Goal: Information Seeking & Learning: Find specific page/section

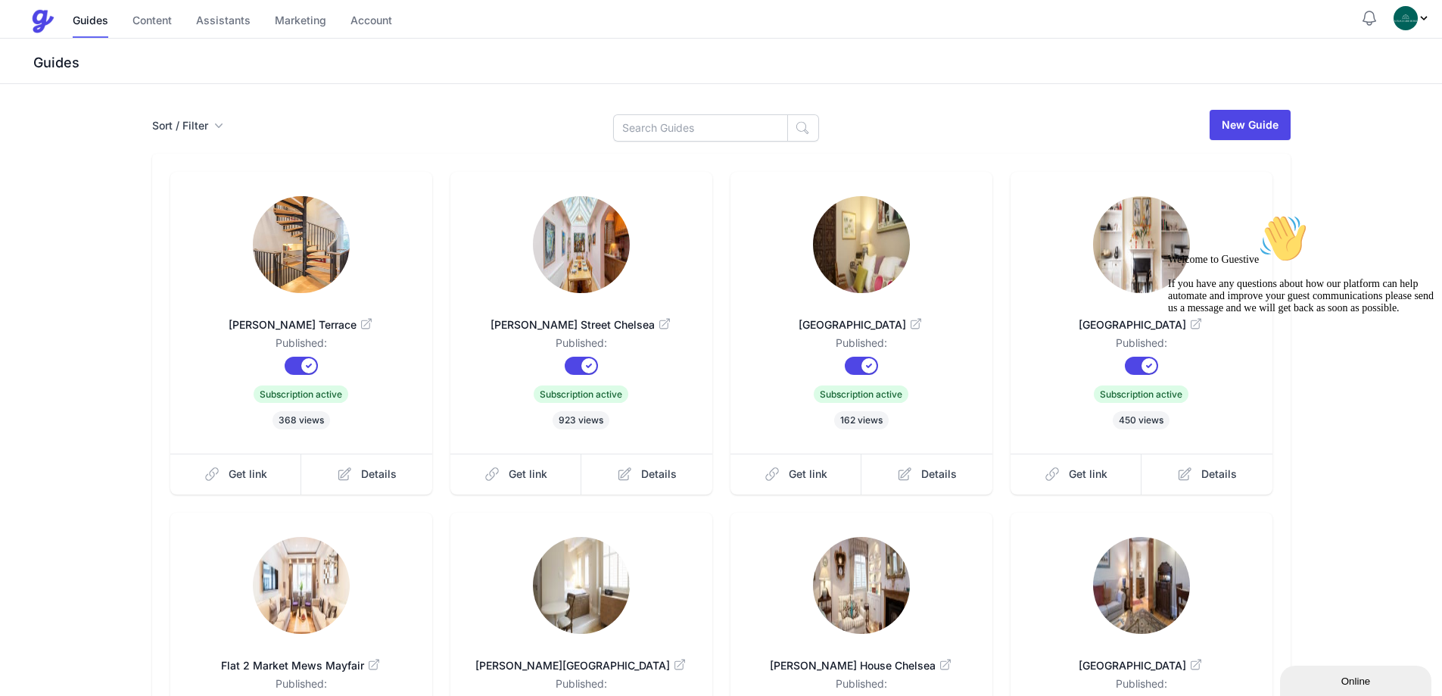
click at [317, 320] on span "[PERSON_NAME] Terrace" at bounding box center [302, 324] width 214 height 15
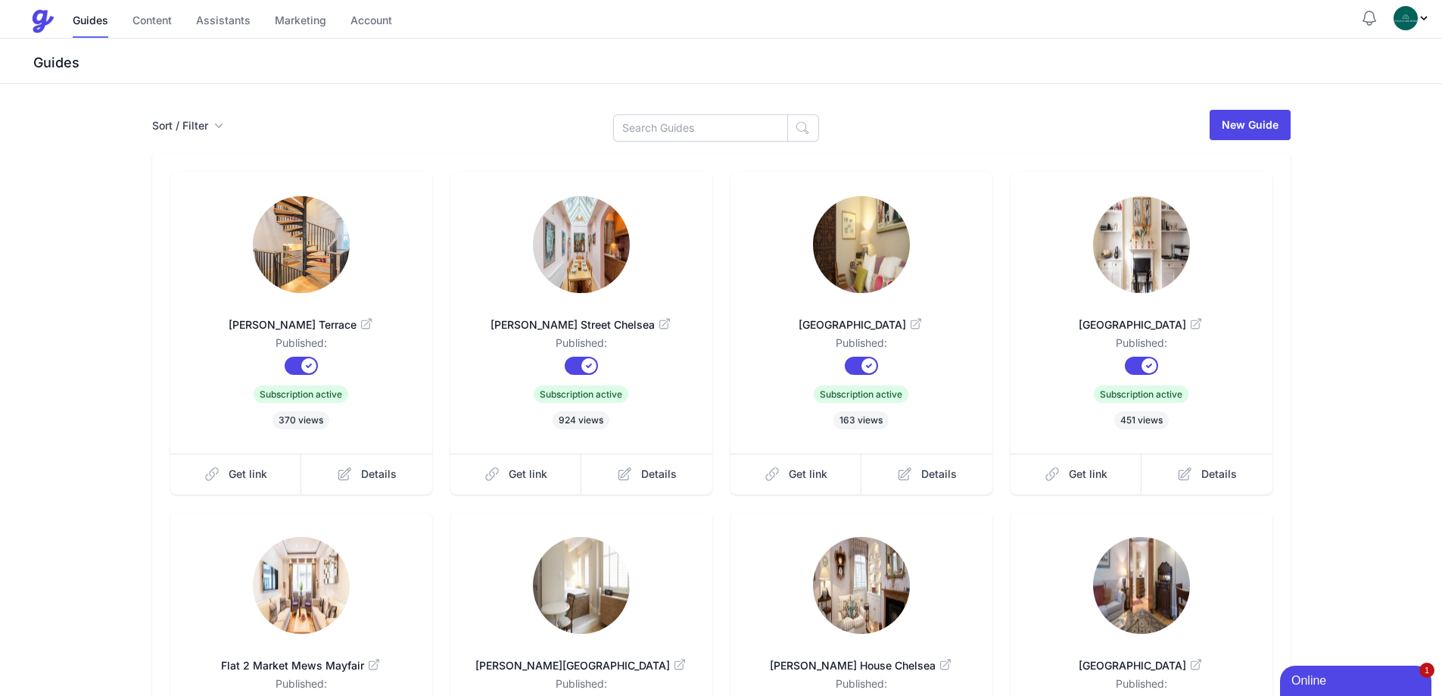
click at [589, 274] on img at bounding box center [581, 244] width 97 height 97
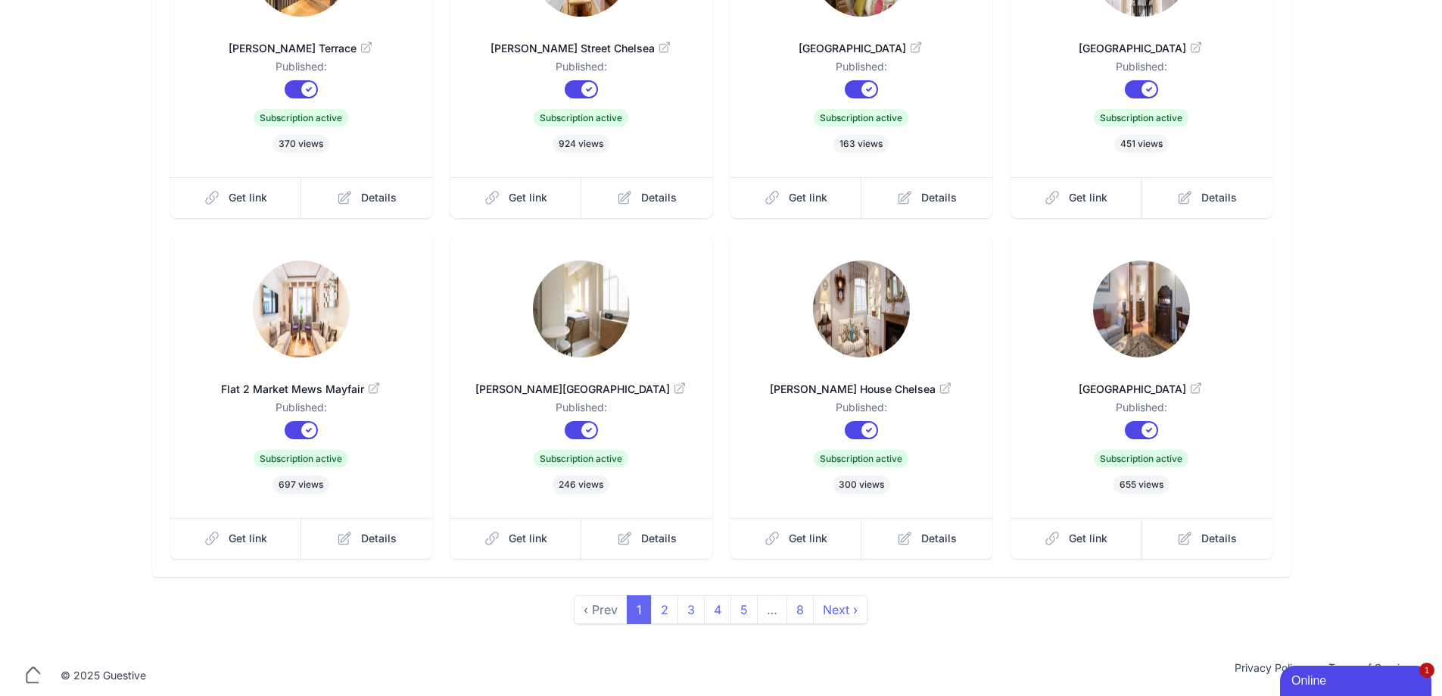
scroll to position [283, 0]
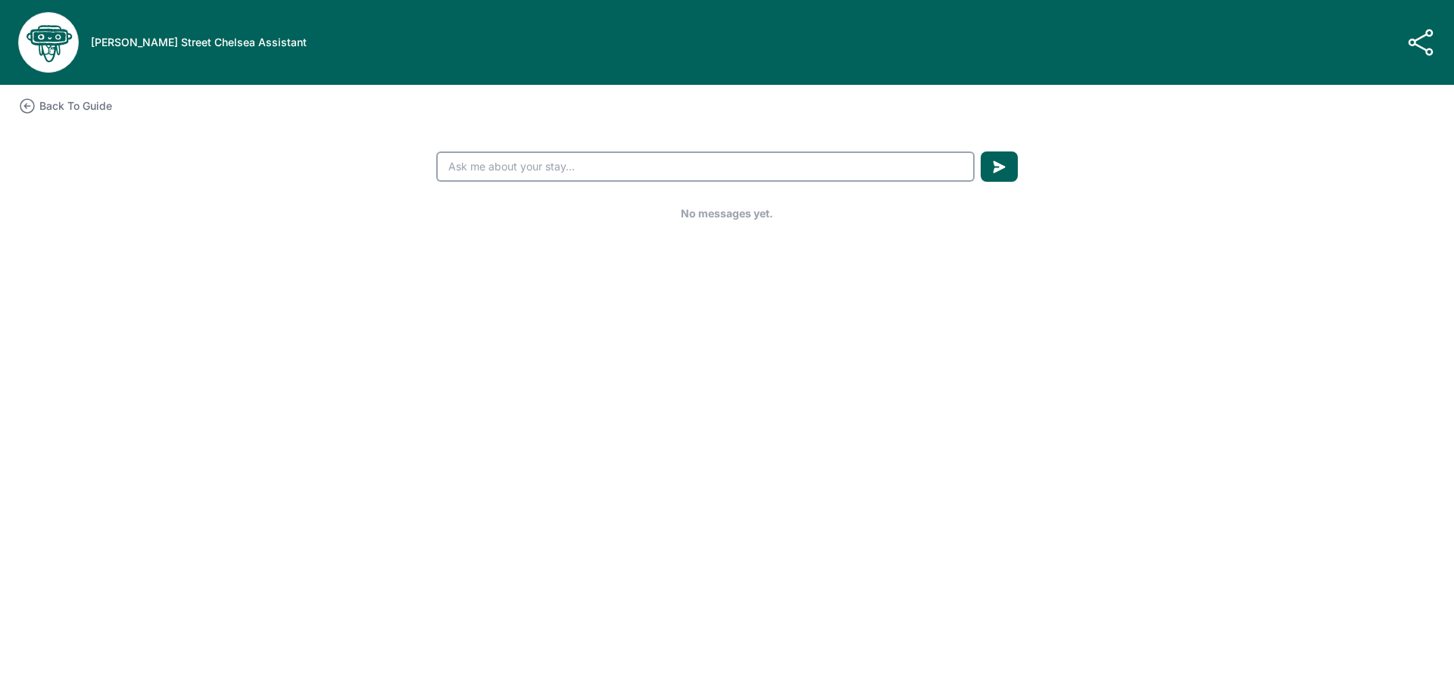
click at [619, 161] on input "text" at bounding box center [705, 166] width 538 height 30
type input "Alarm"
click at [981, 151] on button "submit" at bounding box center [999, 166] width 37 height 30
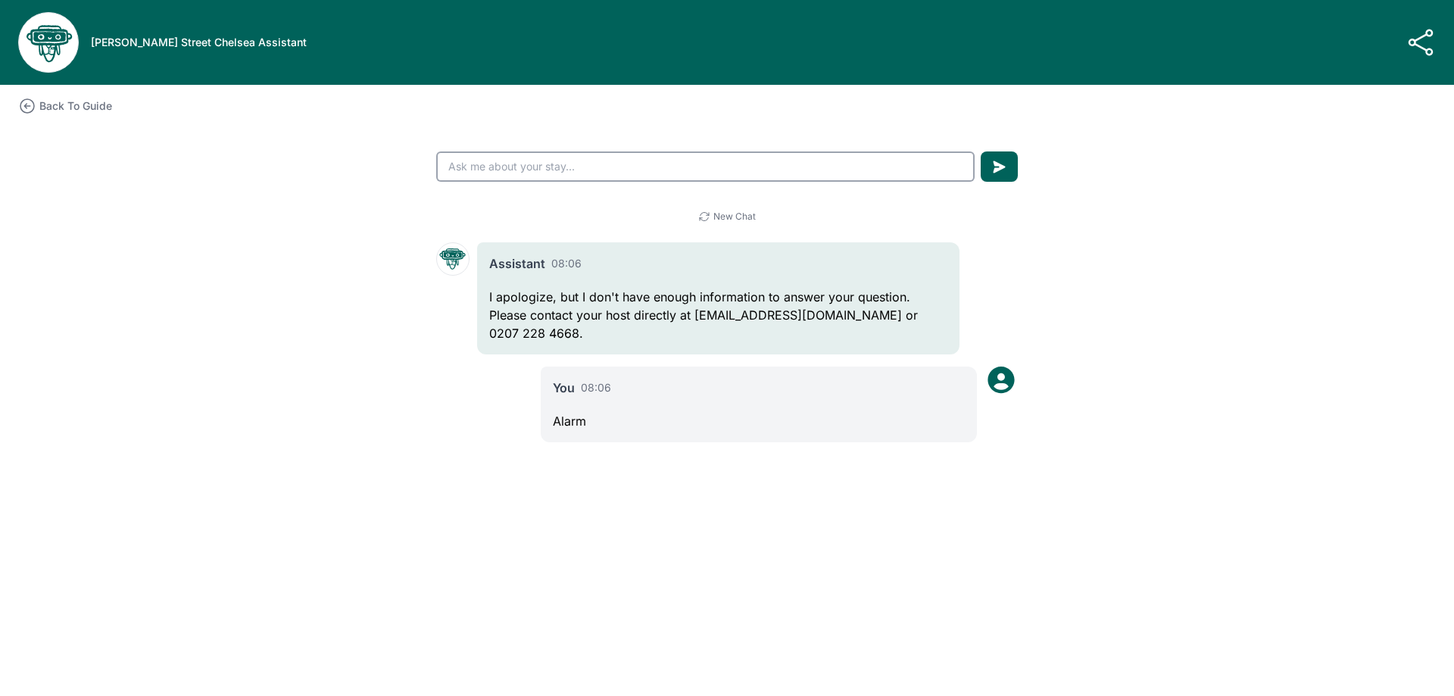
click at [516, 171] on input "text" at bounding box center [705, 166] width 538 height 30
type input "Alarm wont stop I need a code to stop it"
click at [981, 151] on button "submit" at bounding box center [999, 166] width 37 height 30
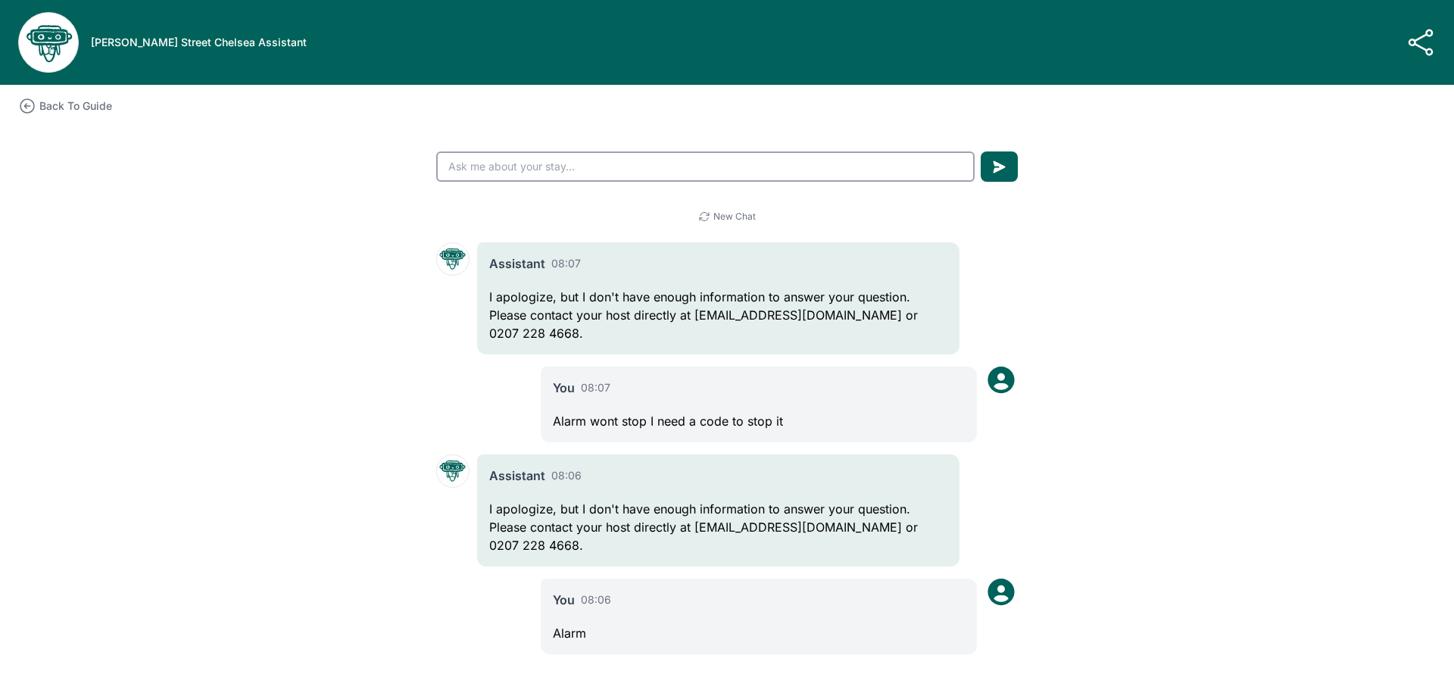
click at [576, 164] on input "text" at bounding box center [705, 166] width 538 height 30
click at [638, 178] on input "What is the alarm code for" at bounding box center [705, 166] width 538 height 30
drag, startPoint x: 92, startPoint y: 42, endPoint x: 207, endPoint y: 45, distance: 115.1
click at [207, 45] on h3 "Godfrey Street Chelsea Assistant" at bounding box center [199, 42] width 216 height 15
copy h3 "[PERSON_NAME] Street Chelsea"
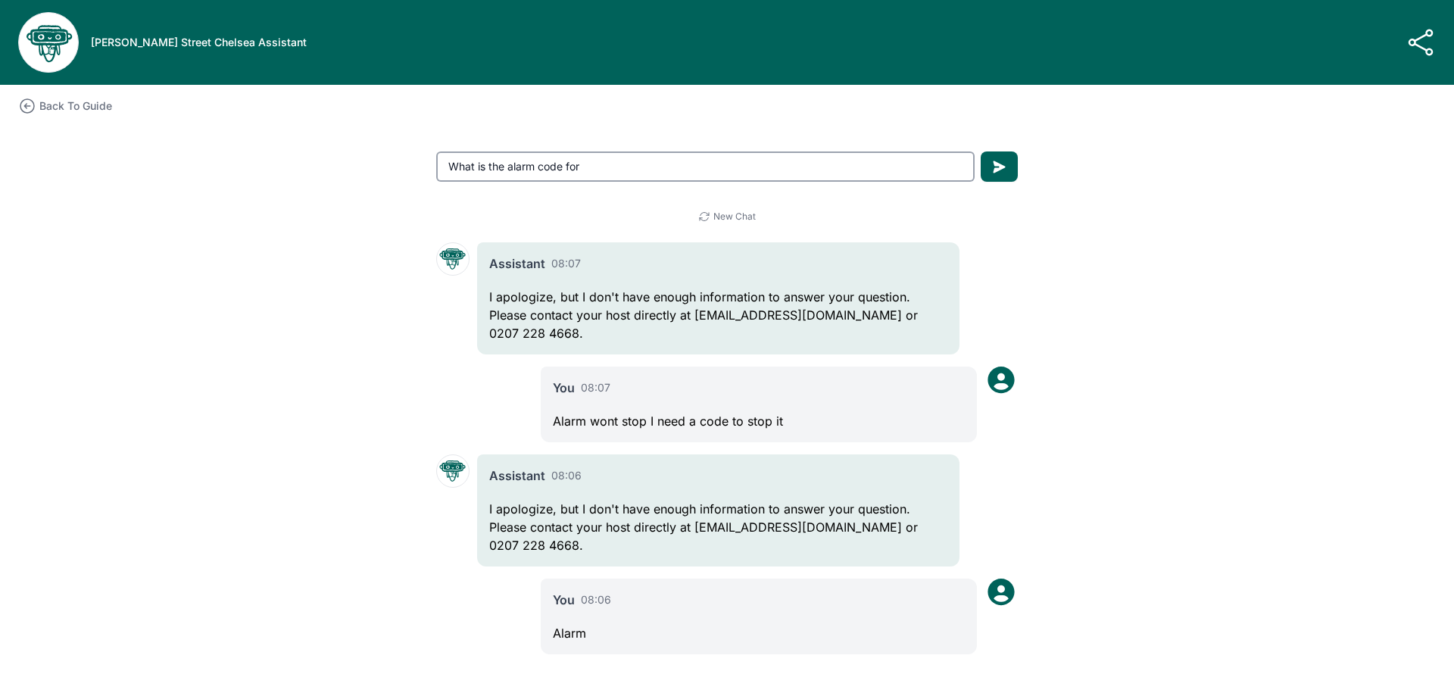
click at [626, 176] on input "What is the alarm code for" at bounding box center [705, 166] width 538 height 30
paste input "Godfrey Street Chelsea"
type input "What is the alarm code for Godfrey Street Chelsea"
click at [981, 151] on button "submit" at bounding box center [999, 166] width 37 height 30
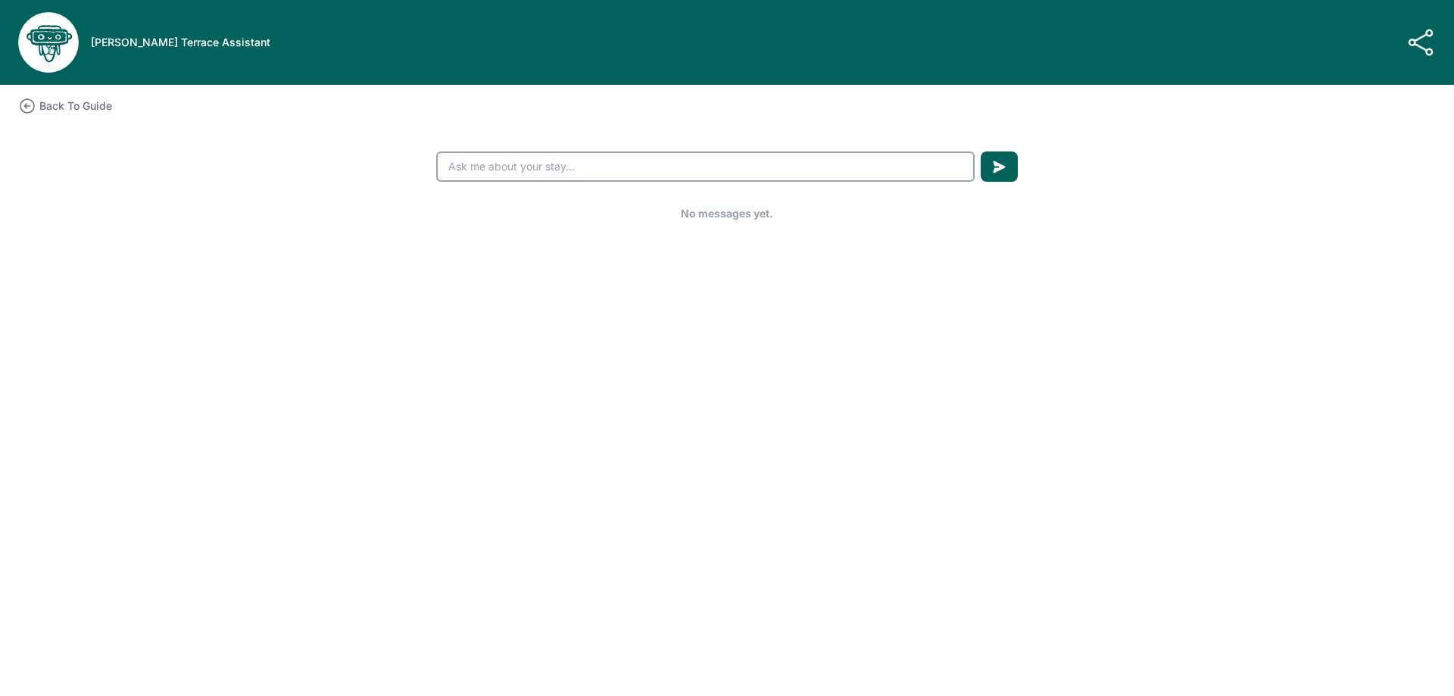
click at [575, 162] on input "text" at bounding box center [705, 166] width 538 height 30
drag, startPoint x: 744, startPoint y: 164, endPoint x: 562, endPoint y: 162, distance: 182.5
click at [562, 162] on input "What is the alarm code for Godfrey Street Chelsea" at bounding box center [705, 166] width 538 height 30
type input "What is the alarm code"
click at [981, 151] on button "submit" at bounding box center [999, 166] width 37 height 30
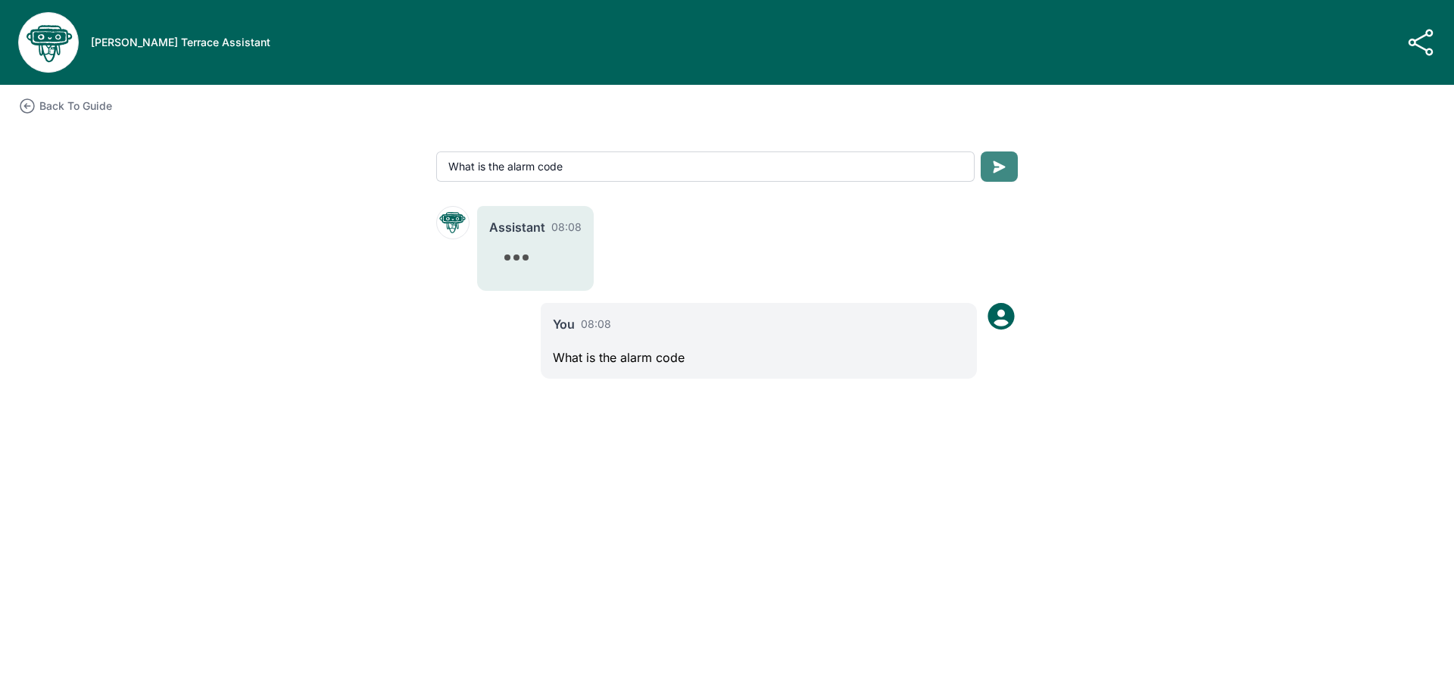
click at [201, 279] on div ".cls-1 { stroke-width: 0px; } Smith Terrace Assistant Assistant Link Copy the l…" at bounding box center [727, 348] width 1454 height 696
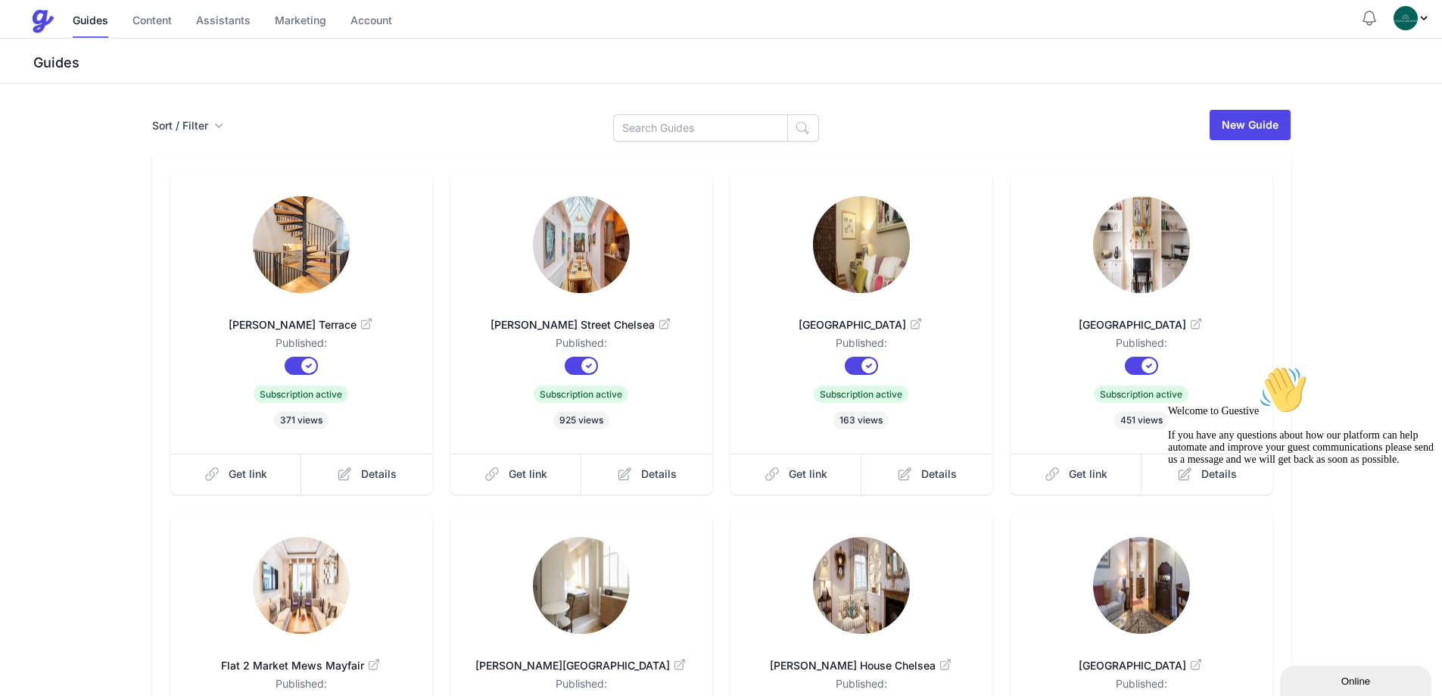
click at [341, 242] on img at bounding box center [301, 244] width 97 height 97
click at [696, 127] on input at bounding box center [700, 127] width 175 height 27
type input "Ongar"
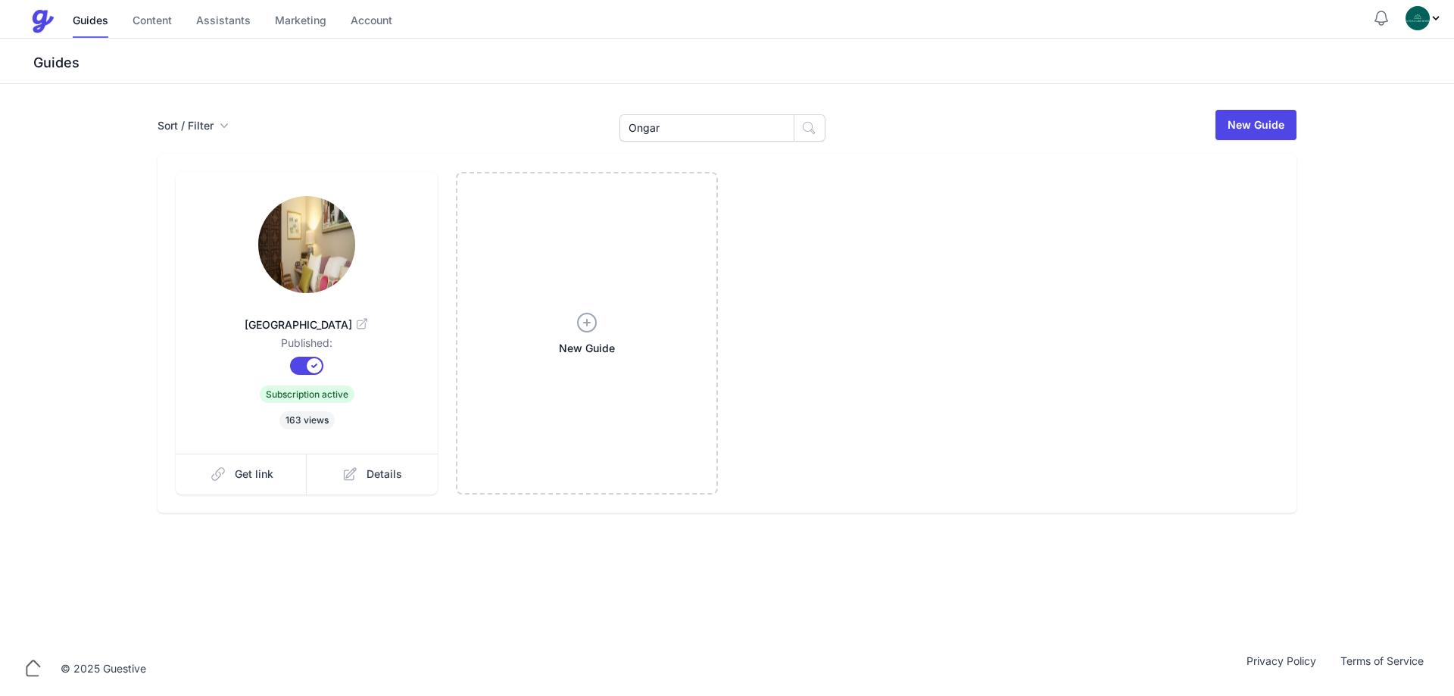
click at [319, 261] on img at bounding box center [306, 244] width 97 height 97
click at [740, 129] on input "Ongar" at bounding box center [706, 127] width 175 height 27
drag, startPoint x: 740, startPoint y: 129, endPoint x: 583, endPoint y: 131, distance: 156.8
click at [575, 108] on div "Sort / Filter Sort Name Created Unsorted All Published Unpublished Archived Ong…" at bounding box center [726, 124] width 1139 height 33
paste input "[STREET_ADDRESS],"
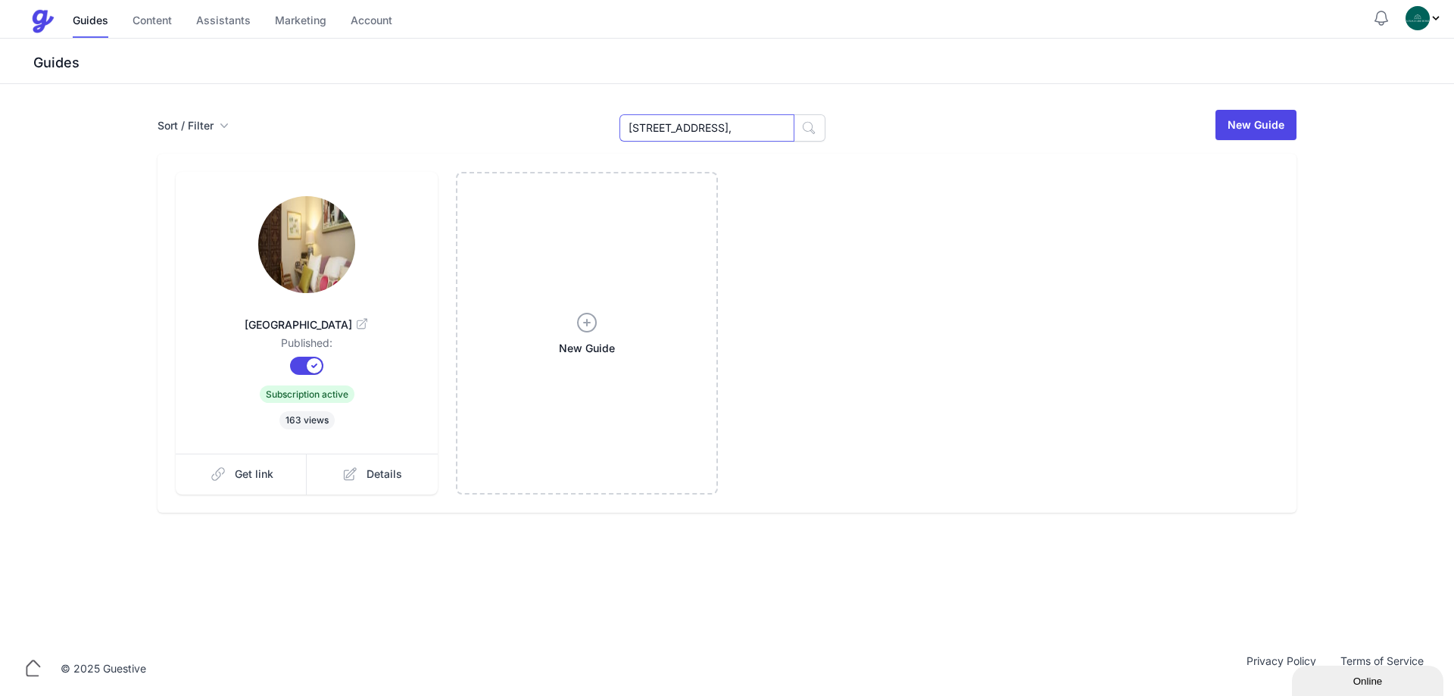
drag, startPoint x: 669, startPoint y: 127, endPoint x: 982, endPoint y: 151, distance: 314.4
click at [949, 154] on div "Sort / Filter Sort Name Created Unsorted All Published Unpublished Archived [ST…" at bounding box center [726, 310] width 1163 height 404
type input "10,26"
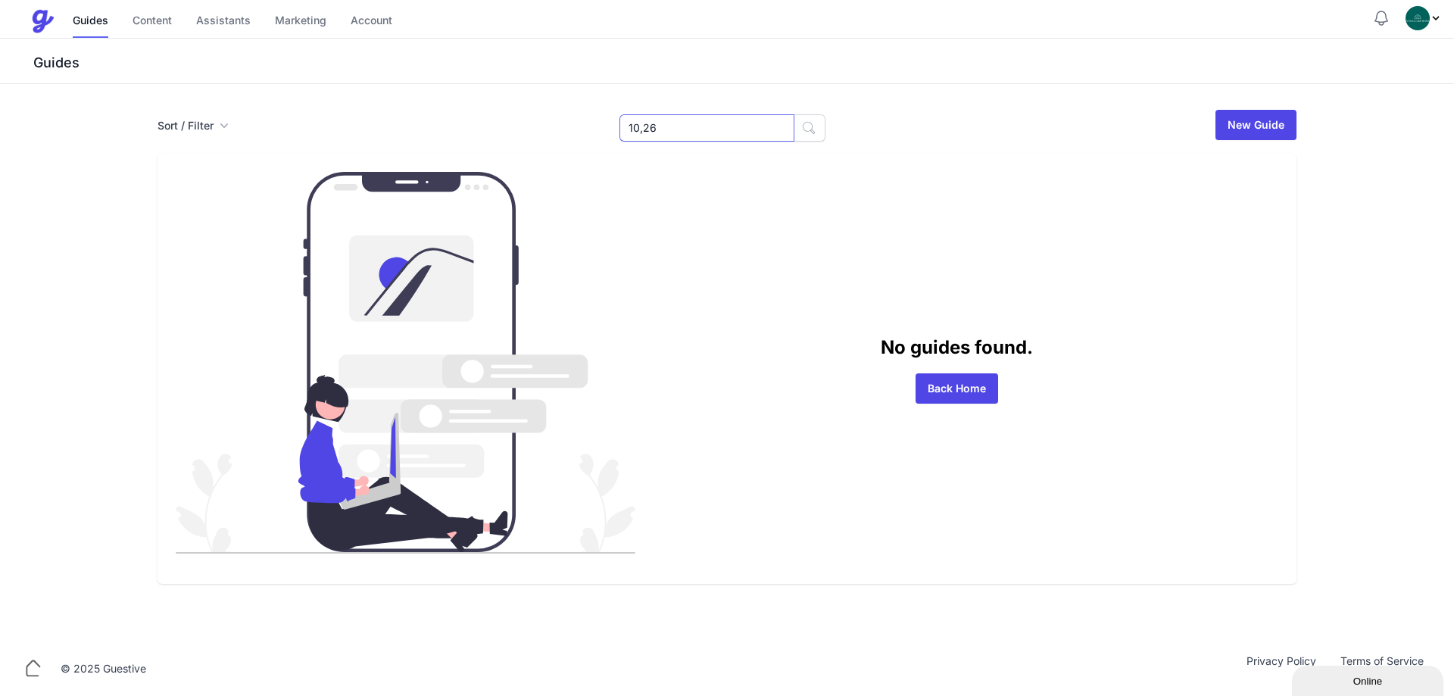
click at [666, 130] on input "10,26" at bounding box center [706, 127] width 175 height 27
type input "10"
click at [956, 375] on link "Back Home" at bounding box center [956, 388] width 83 height 30
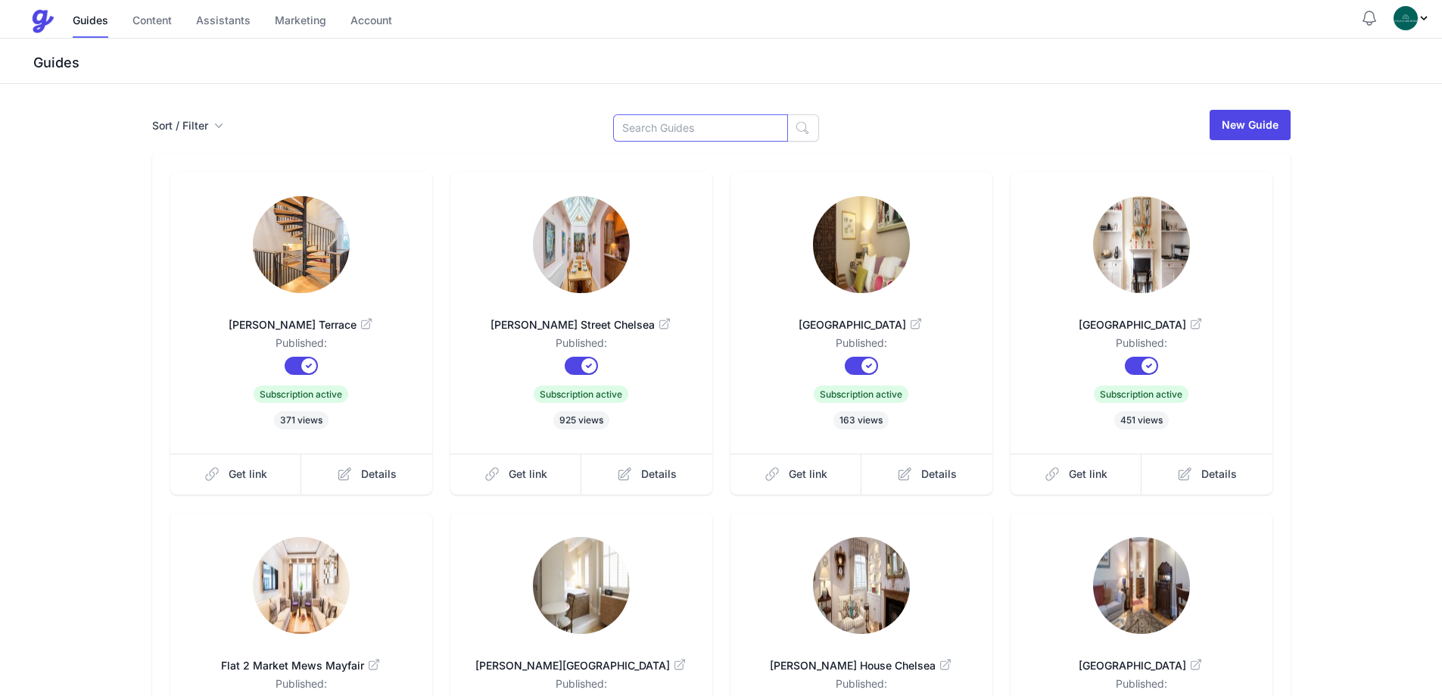
click at [657, 120] on input at bounding box center [700, 127] width 175 height 27
paste input "Cliveden"
paste input
type input "Cliveden"
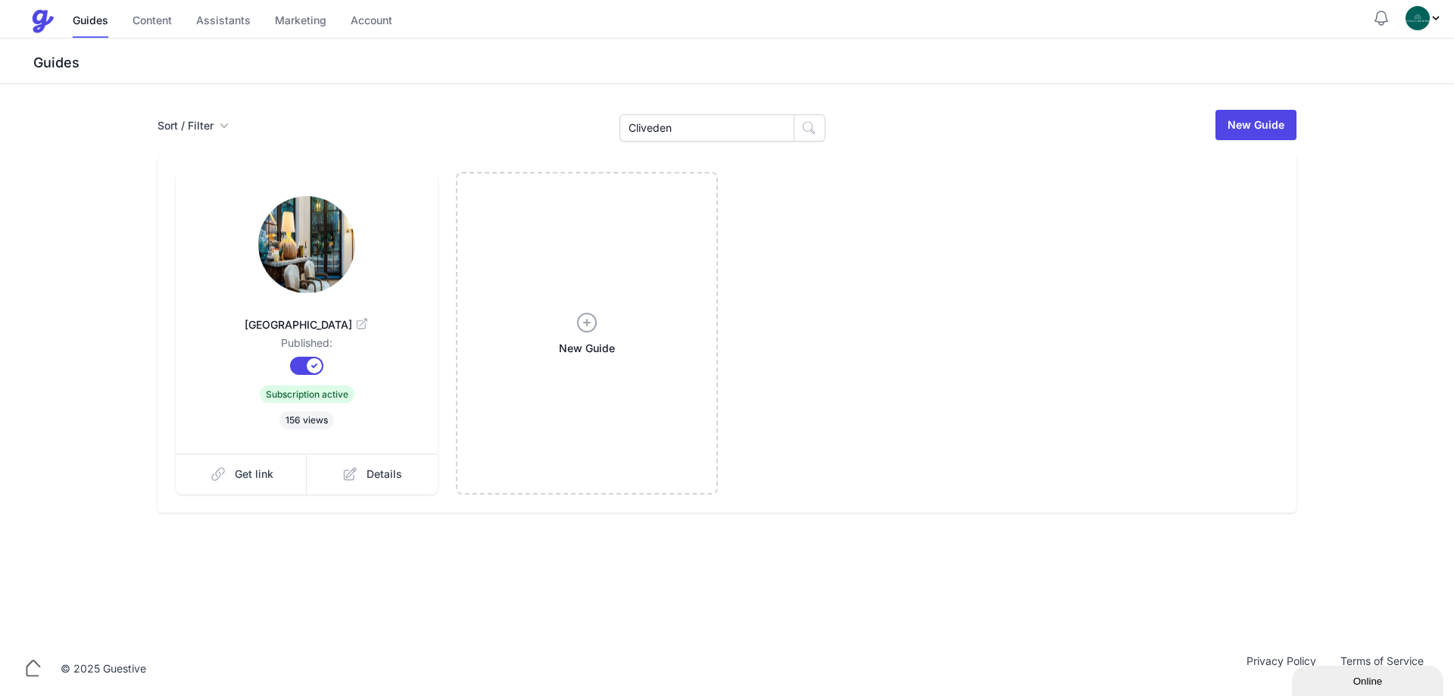
click at [384, 311] on link "[GEOGRAPHIC_DATA]" at bounding box center [307, 317] width 214 height 36
click at [671, 144] on div "Sort / Filter Sort Name Created Unsorted All Published Unpublished Archived [GE…" at bounding box center [726, 310] width 1163 height 404
click at [678, 136] on input "Cliveden" at bounding box center [706, 127] width 175 height 27
paste input "Ladbroke"
type input "Ladbroke"
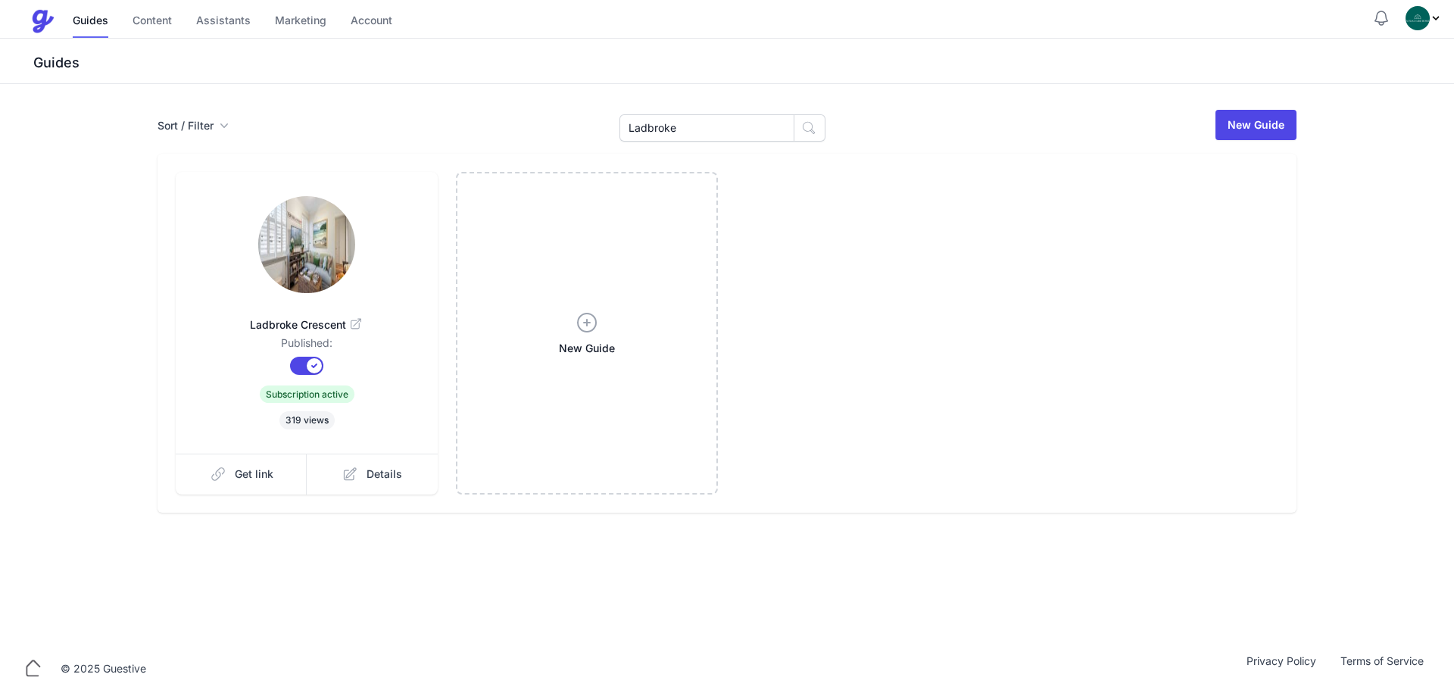
click at [309, 250] on img at bounding box center [306, 244] width 97 height 97
click at [689, 133] on input "Ladbroke" at bounding box center [706, 127] width 175 height 27
paste input "[PERSON_NAME]"
type input "[PERSON_NAME]"
click at [286, 210] on img at bounding box center [306, 244] width 97 height 97
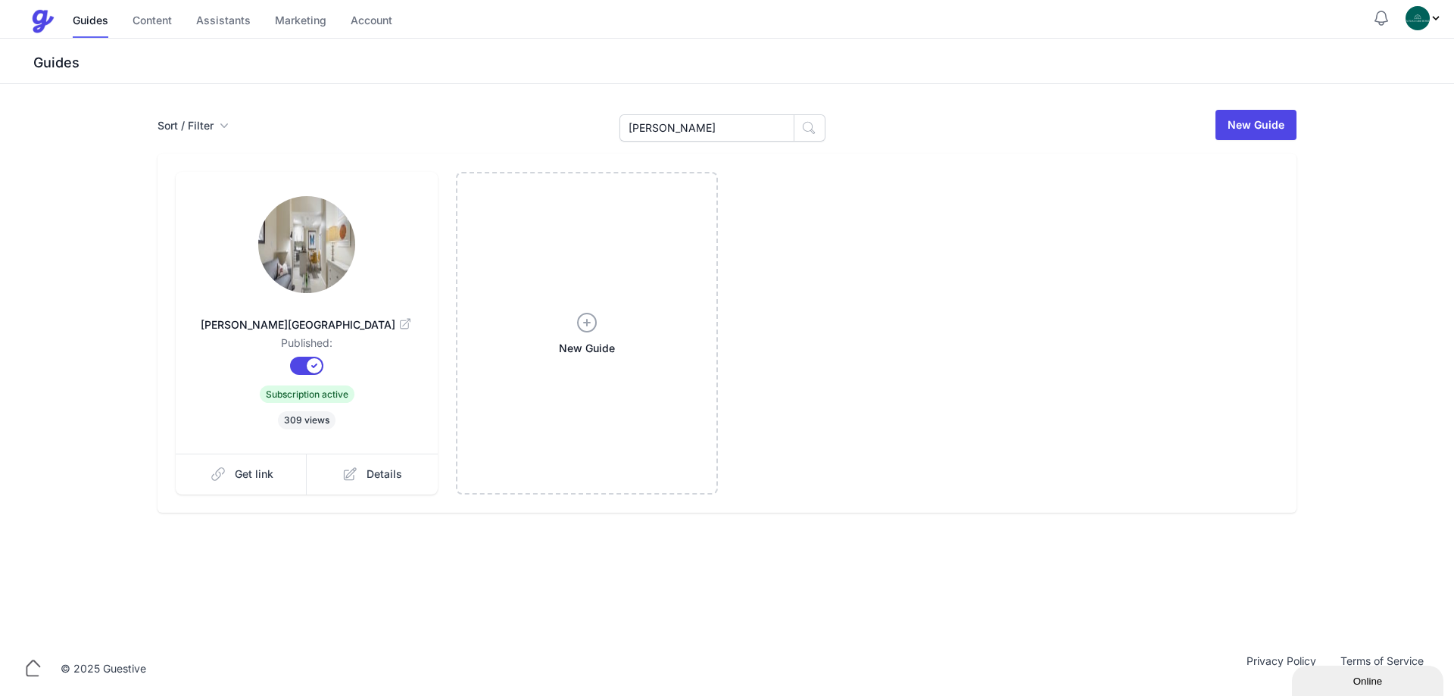
drag, startPoint x: 706, startPoint y: 145, endPoint x: 703, endPoint y: 136, distance: 10.3
click at [703, 145] on div "Sort / Filter Sort Name Created Unsorted All Published Unpublished Archived Eat…" at bounding box center [726, 310] width 1163 height 404
click at [703, 133] on input "Eaton" at bounding box center [706, 127] width 175 height 27
paste input "Clivede"
type input "Cliveden"
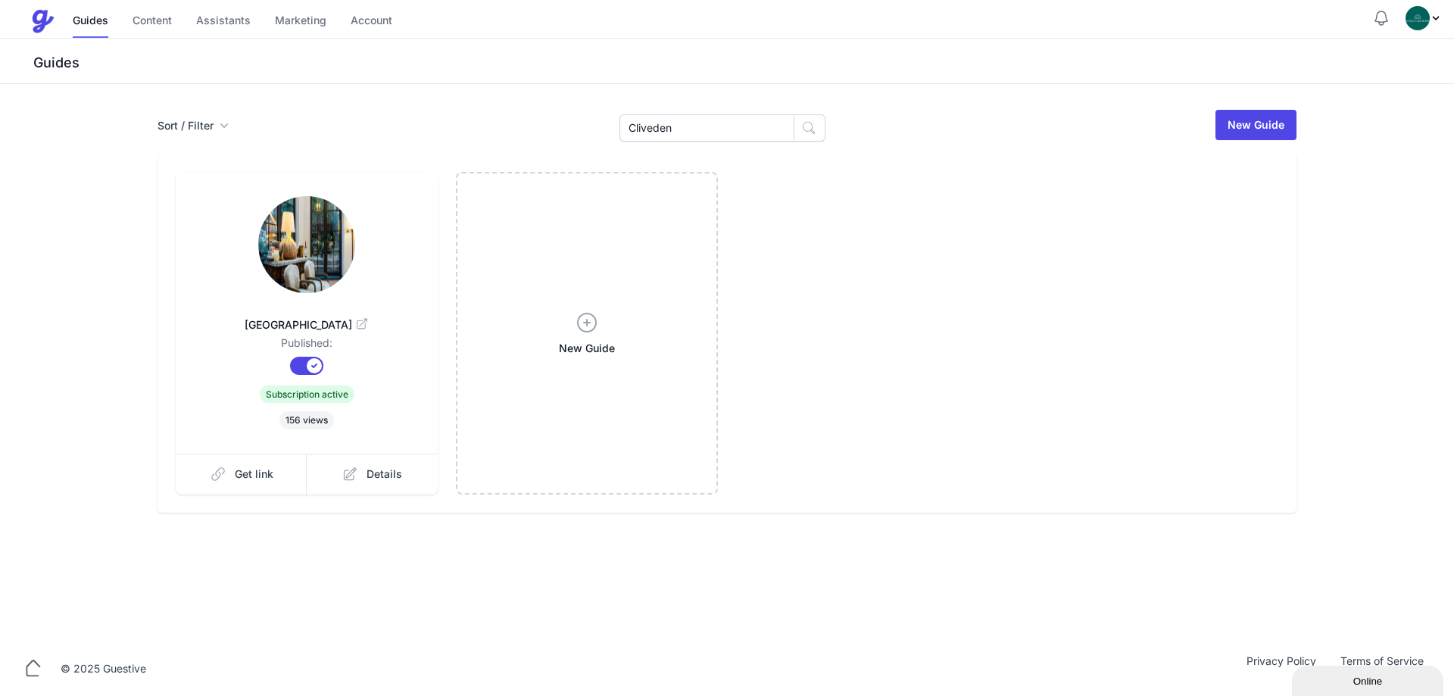
click at [376, 275] on link at bounding box center [307, 246] width 214 height 100
click at [681, 120] on input "Cliveden" at bounding box center [706, 127] width 175 height 27
paste input "[PERSON_NAME]"
type input "[PERSON_NAME]"
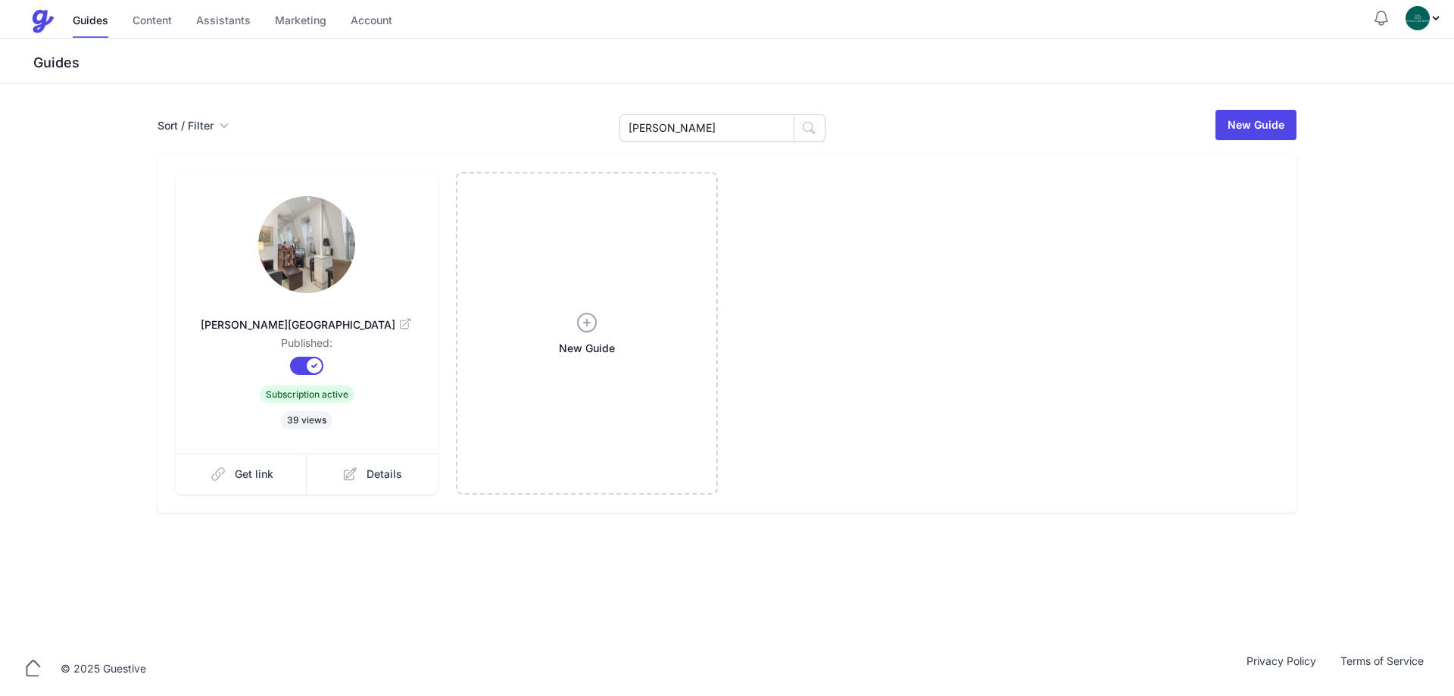
click at [268, 226] on img at bounding box center [306, 244] width 97 height 97
click at [692, 126] on input "[PERSON_NAME]" at bounding box center [706, 127] width 175 height 27
paste input "[PERSON_NAME]"
type input "[PERSON_NAME]"
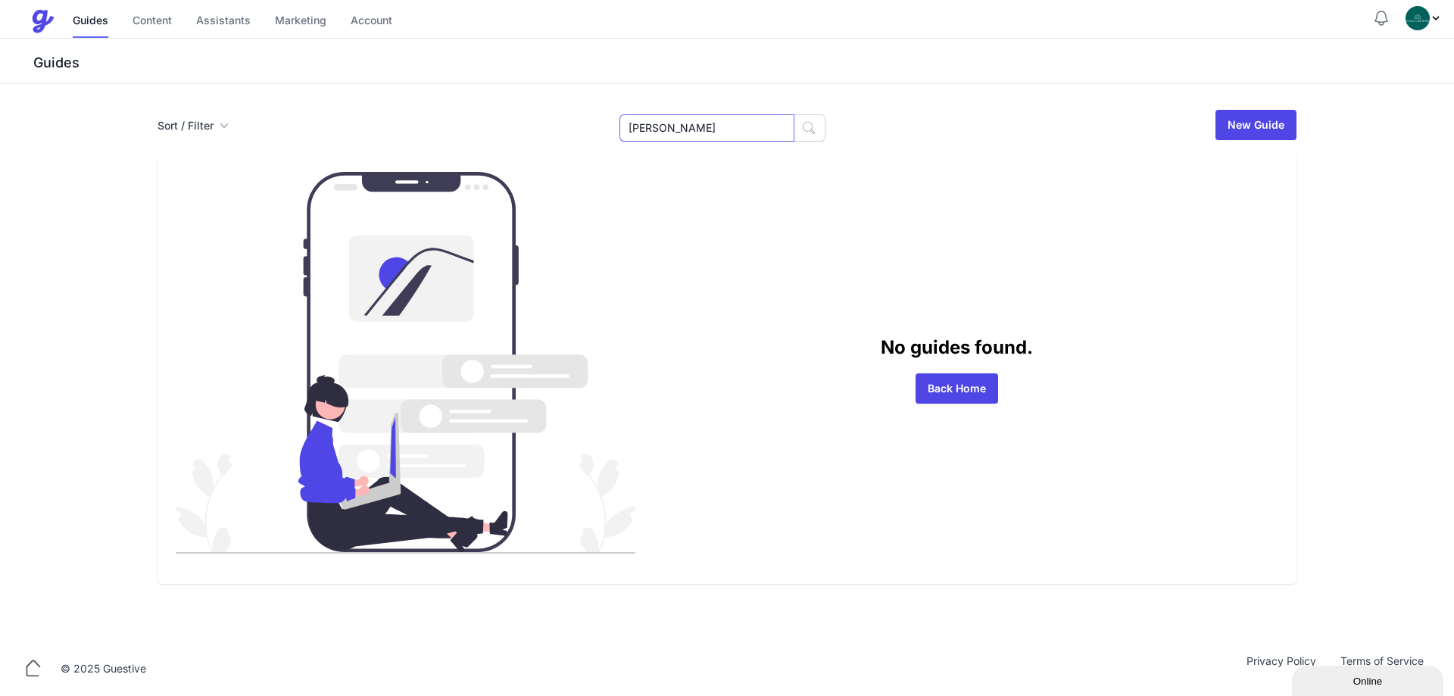
click at [721, 125] on input "[PERSON_NAME]" at bounding box center [706, 127] width 175 height 27
click at [721, 125] on input "Gwynn" at bounding box center [706, 127] width 175 height 27
drag, startPoint x: 720, startPoint y: 133, endPoint x: 416, endPoint y: 138, distance: 303.7
click at [485, 128] on div "Sort / Filter Sort Name Created Unsorted All Published Unpublished Archived Gwy…" at bounding box center [726, 124] width 1139 height 33
type input "[PERSON_NAME]"
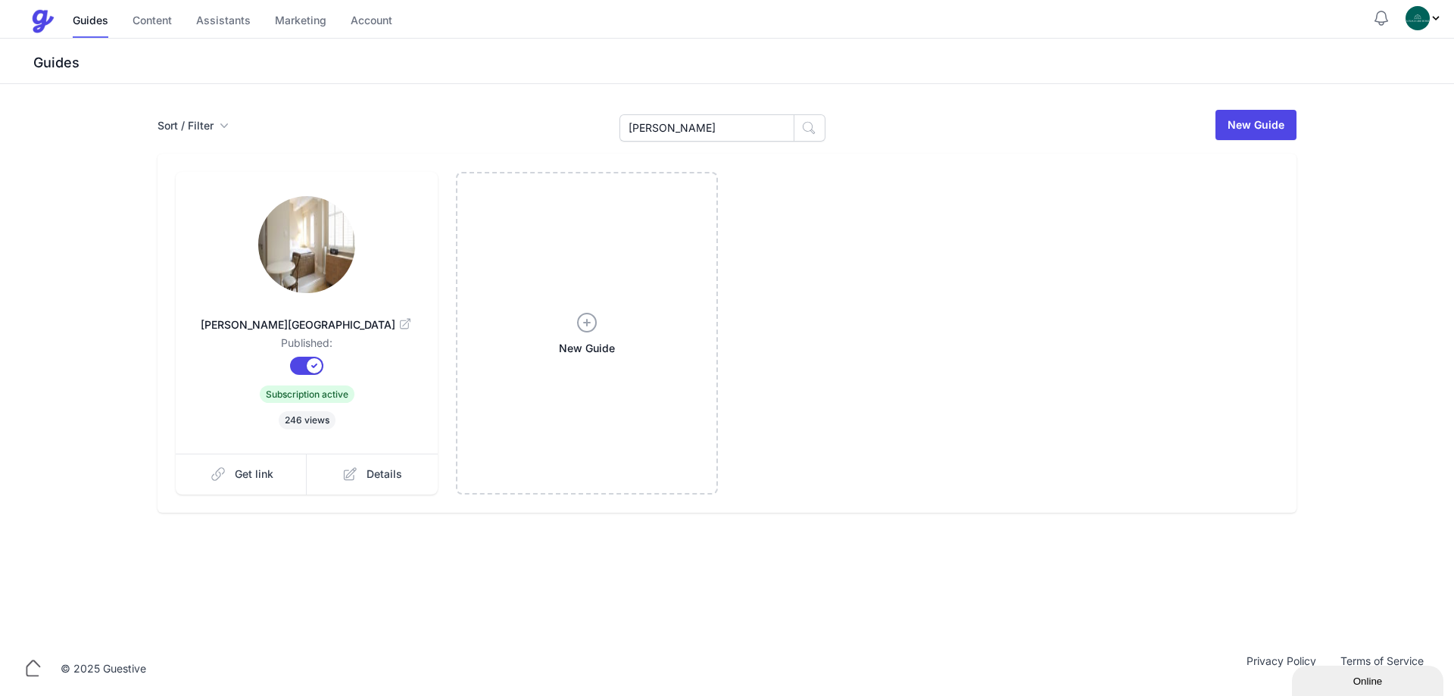
click at [355, 267] on link at bounding box center [307, 246] width 214 height 100
click at [653, 125] on input "Nell" at bounding box center [706, 127] width 175 height 27
paste input "Kingsley"
type input "Kingsley"
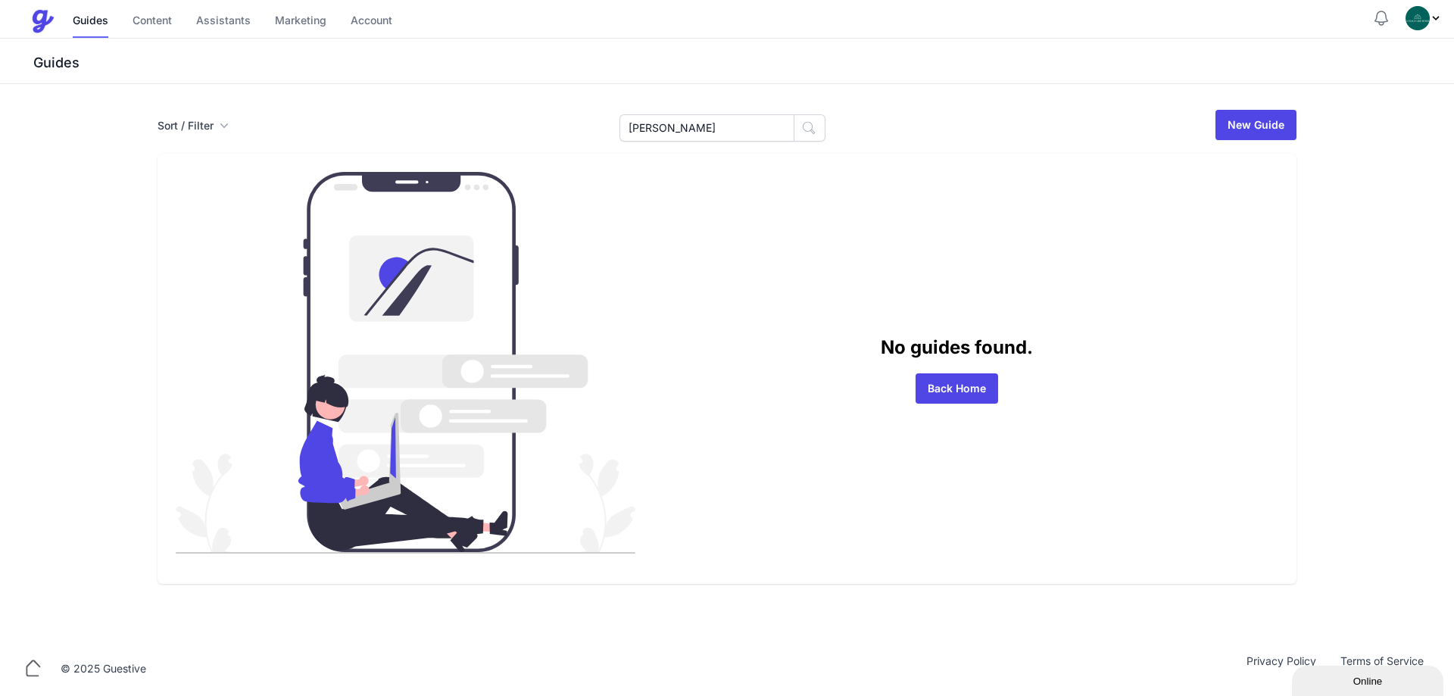
click at [730, 148] on div "Sort / Filter Sort Name Created Unsorted All Published Unpublished Archived Kin…" at bounding box center [726, 346] width 1163 height 476
click at [732, 129] on input "Kingsley" at bounding box center [706, 127] width 175 height 27
type input "Kingsley"
click at [697, 121] on input "[PERSON_NAME]" at bounding box center [706, 127] width 175 height 27
paste input "[GEOGRAPHIC_DATA]"
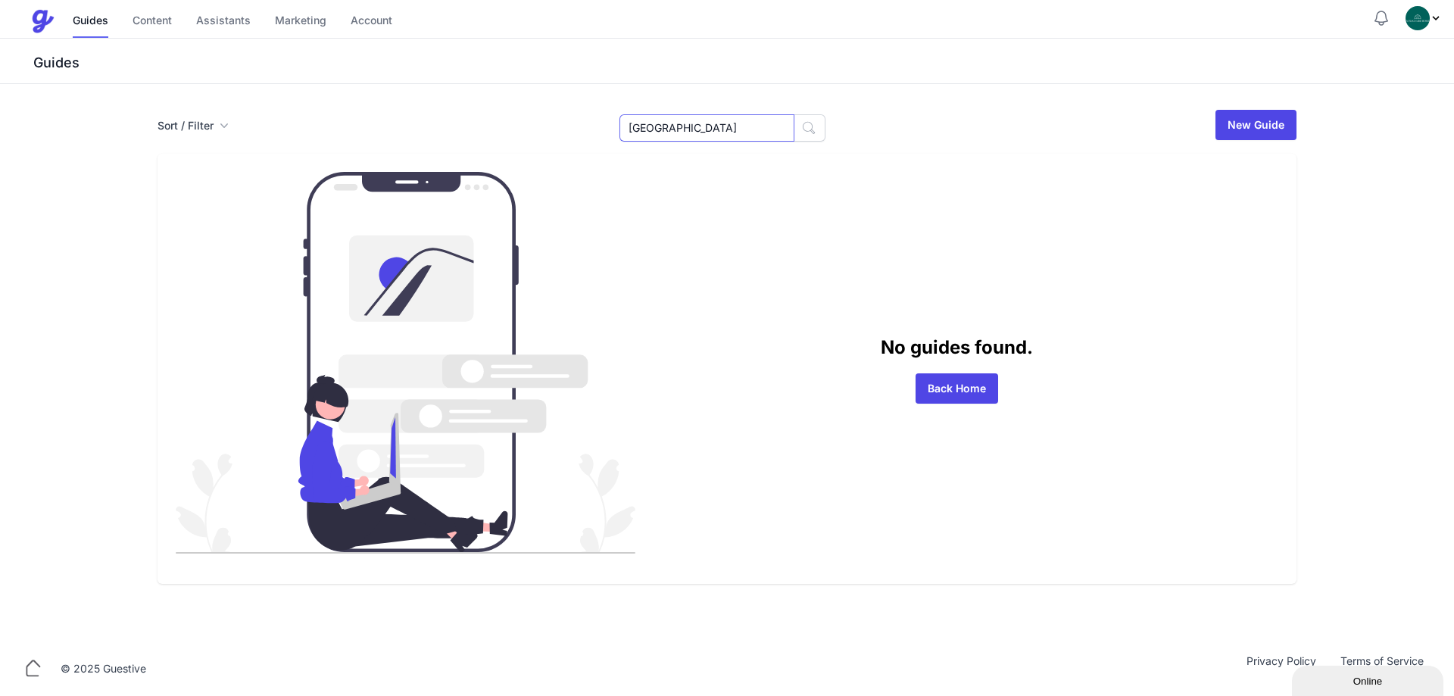
type input "[GEOGRAPHIC_DATA]"
click at [724, 112] on div "[GEOGRAPHIC_DATA]" at bounding box center [722, 124] width 206 height 33
click at [728, 125] on input "[GEOGRAPHIC_DATA]" at bounding box center [706, 127] width 175 height 27
type input "[GEOGRAPHIC_DATA]"
click at [671, 122] on input "[GEOGRAPHIC_DATA]" at bounding box center [706, 127] width 175 height 27
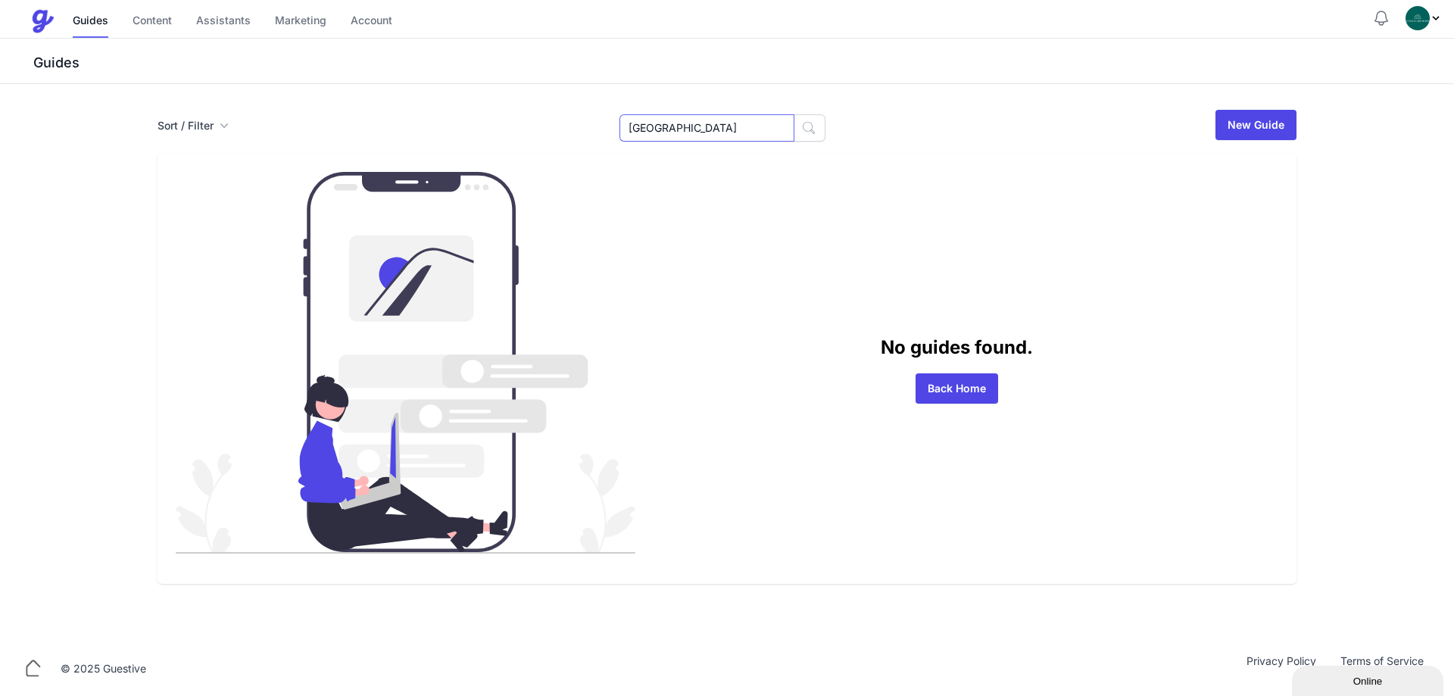
paste input "[GEOGRAPHIC_DATA]"
type input "[GEOGRAPHIC_DATA]"
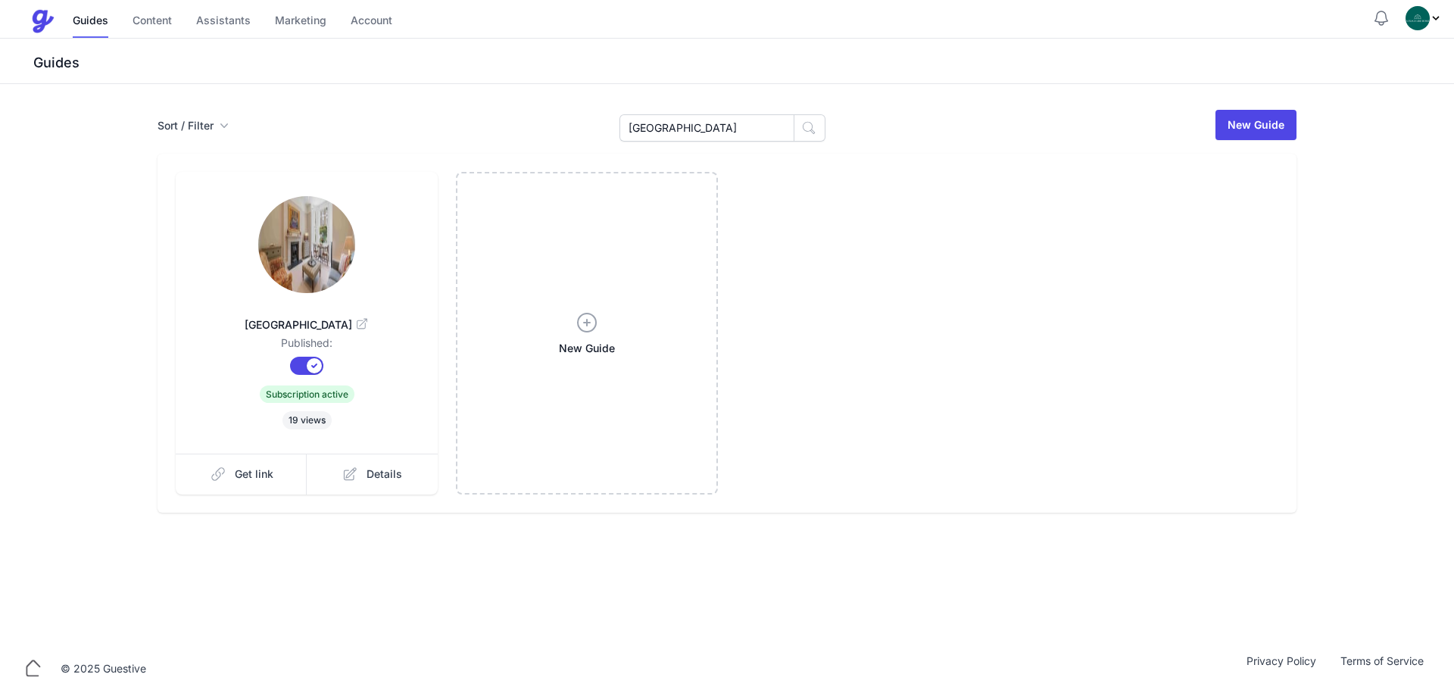
click at [359, 258] on link at bounding box center [307, 246] width 214 height 100
click at [707, 125] on input "Sunningdale" at bounding box center [706, 127] width 175 height 27
paste input "Garden"
type input "Garden"
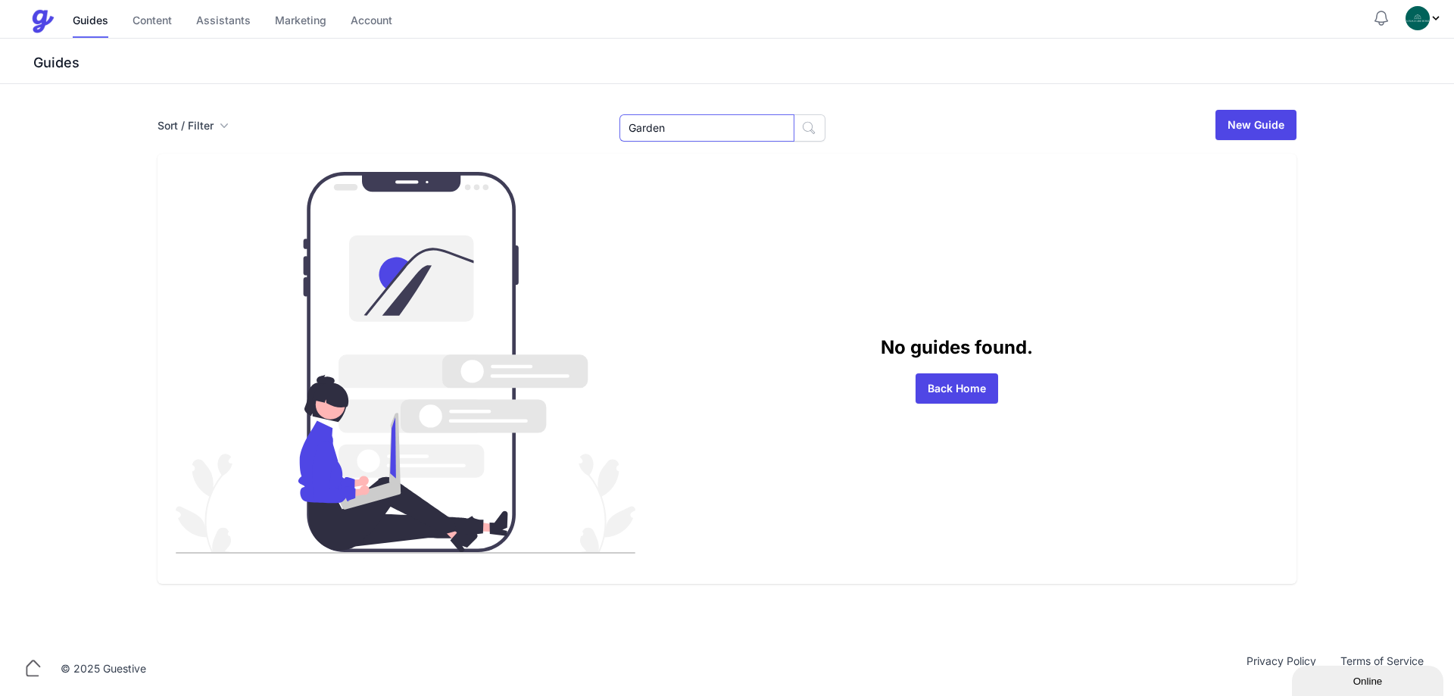
click at [687, 133] on input "Garden" at bounding box center [706, 127] width 175 height 27
paste input "[PERSON_NAME]"
type input "[PERSON_NAME]"
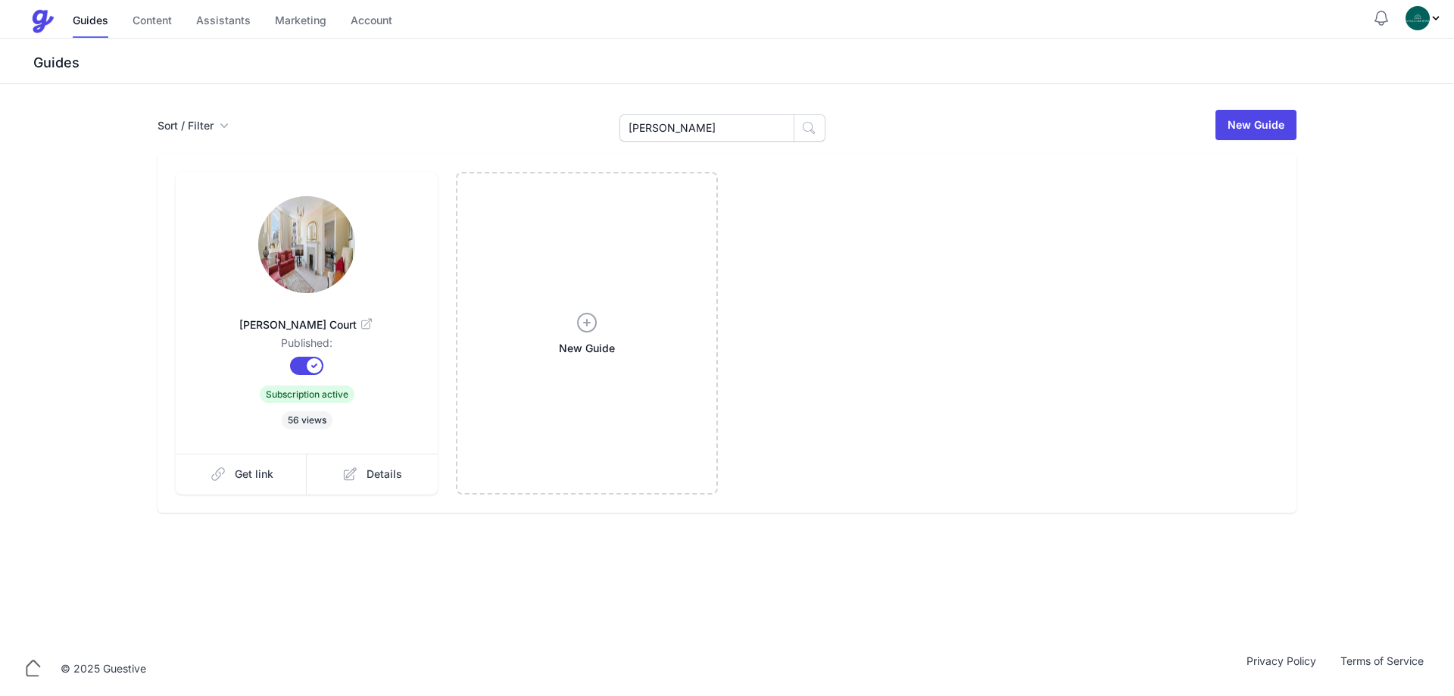
click at [327, 251] on img at bounding box center [306, 244] width 97 height 97
click at [672, 129] on input "Cranmer" at bounding box center [706, 127] width 175 height 27
paste input "Draycott"
type input "Draycott"
click at [332, 258] on img at bounding box center [306, 244] width 97 height 97
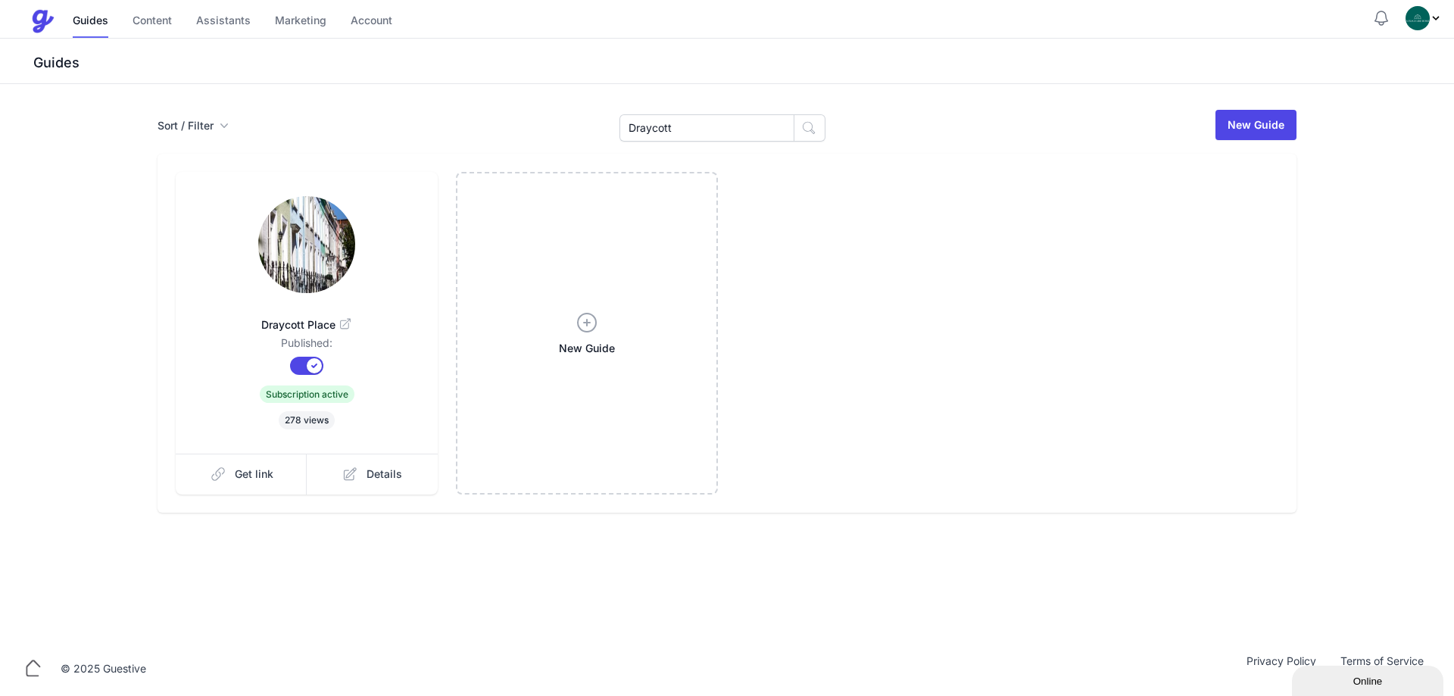
click at [678, 145] on div "Sort / Filter Sort Name Created Unsorted All Published Unpublished Archived Dra…" at bounding box center [726, 310] width 1163 height 404
click at [699, 129] on input "Draycott" at bounding box center [706, 127] width 175 height 27
paste input "Britten"
type input "Britten"
click at [353, 229] on link at bounding box center [307, 246] width 214 height 100
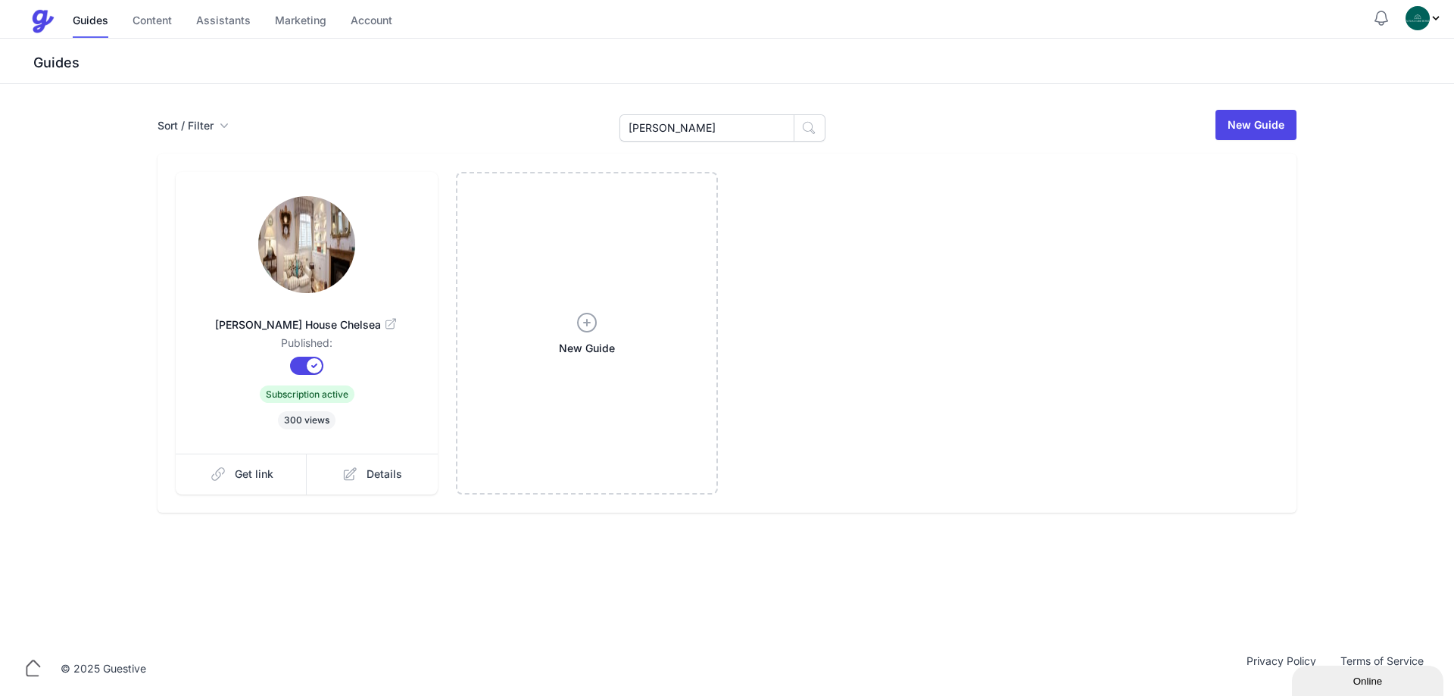
click at [689, 114] on div "[PERSON_NAME]" at bounding box center [722, 124] width 206 height 33
click at [694, 129] on input "Britten" at bounding box center [706, 127] width 175 height 27
paste input "Palace"
type input "Palace"
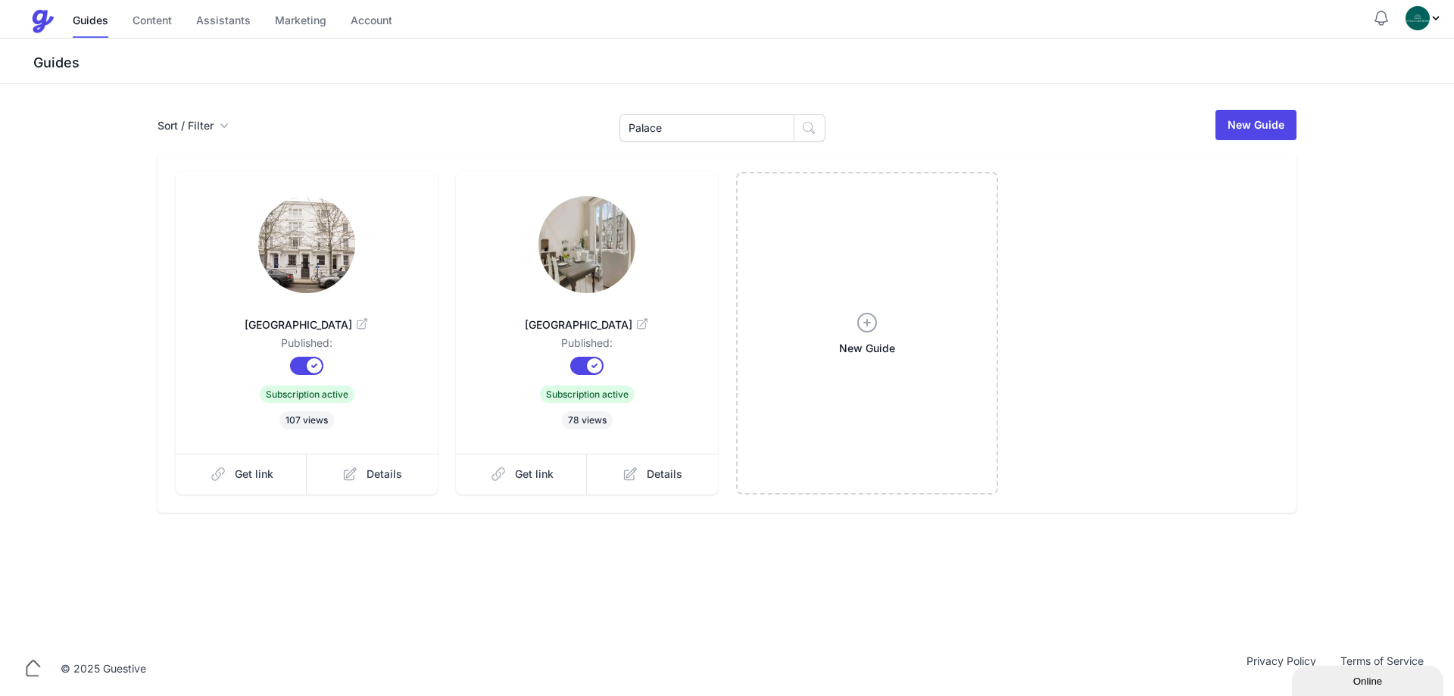
click at [388, 254] on link at bounding box center [307, 246] width 214 height 100
click at [582, 252] on img at bounding box center [586, 244] width 97 height 97
click at [312, 255] on img at bounding box center [306, 244] width 97 height 97
click at [592, 284] on img at bounding box center [586, 244] width 97 height 97
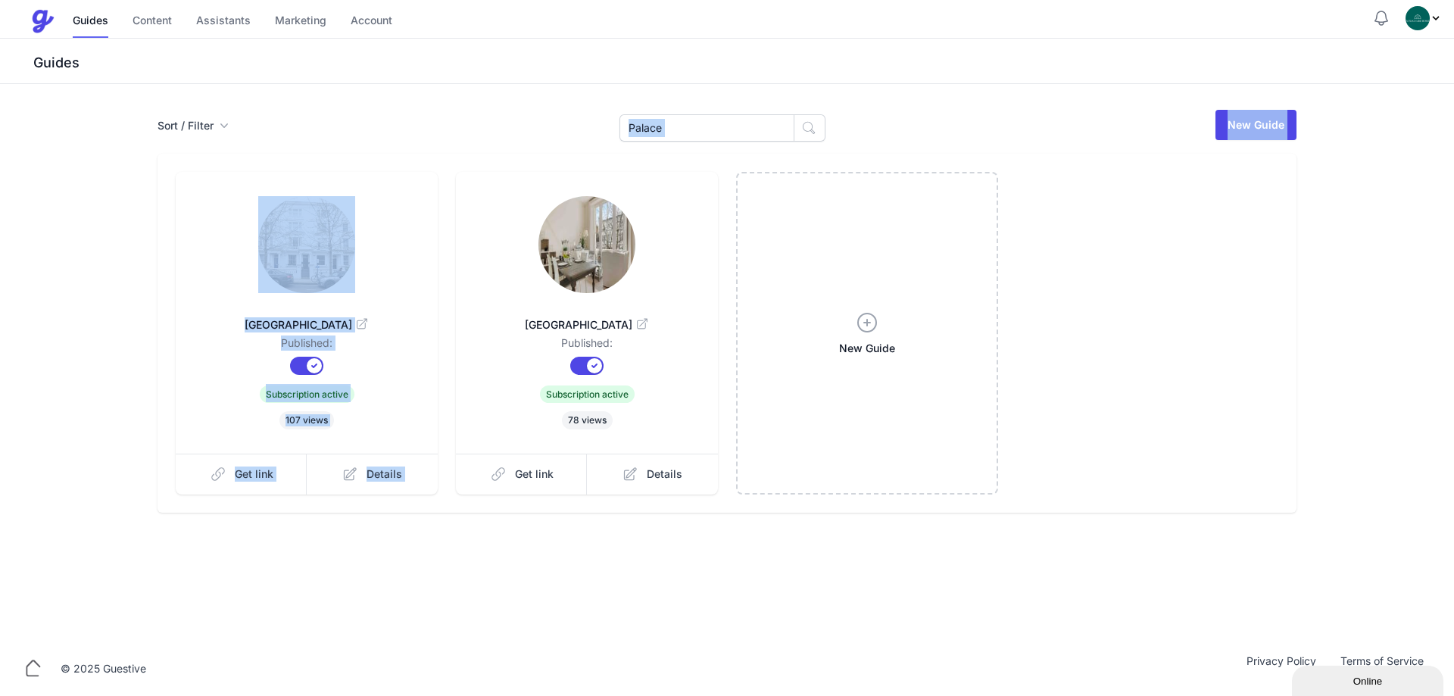
click at [698, 137] on div "Sort / Filter Sort Name Created Unsorted All Published Unpublished Archived Pal…" at bounding box center [726, 310] width 1163 height 404
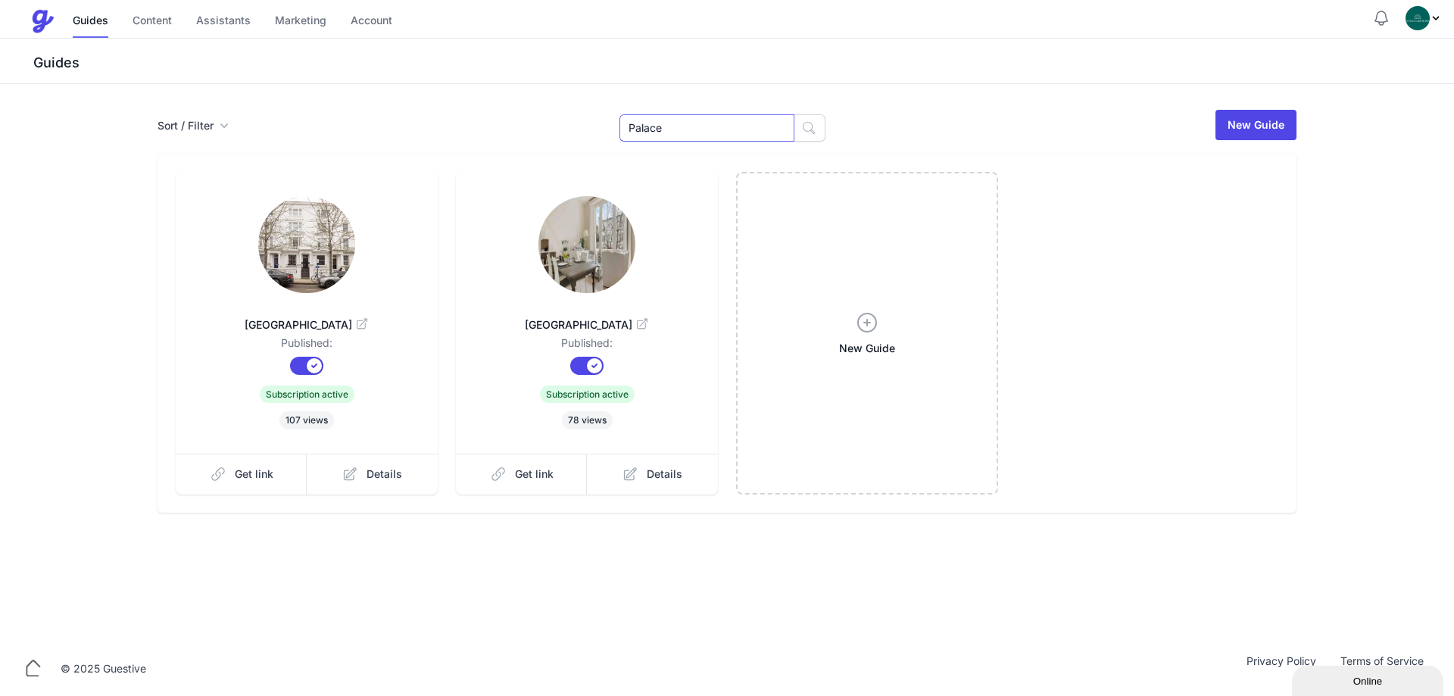
click at [703, 119] on input "Palace" at bounding box center [706, 127] width 175 height 27
click at [663, 128] on input "Palace" at bounding box center [706, 127] width 175 height 27
paste input "Ropers"
type input "Ropers"
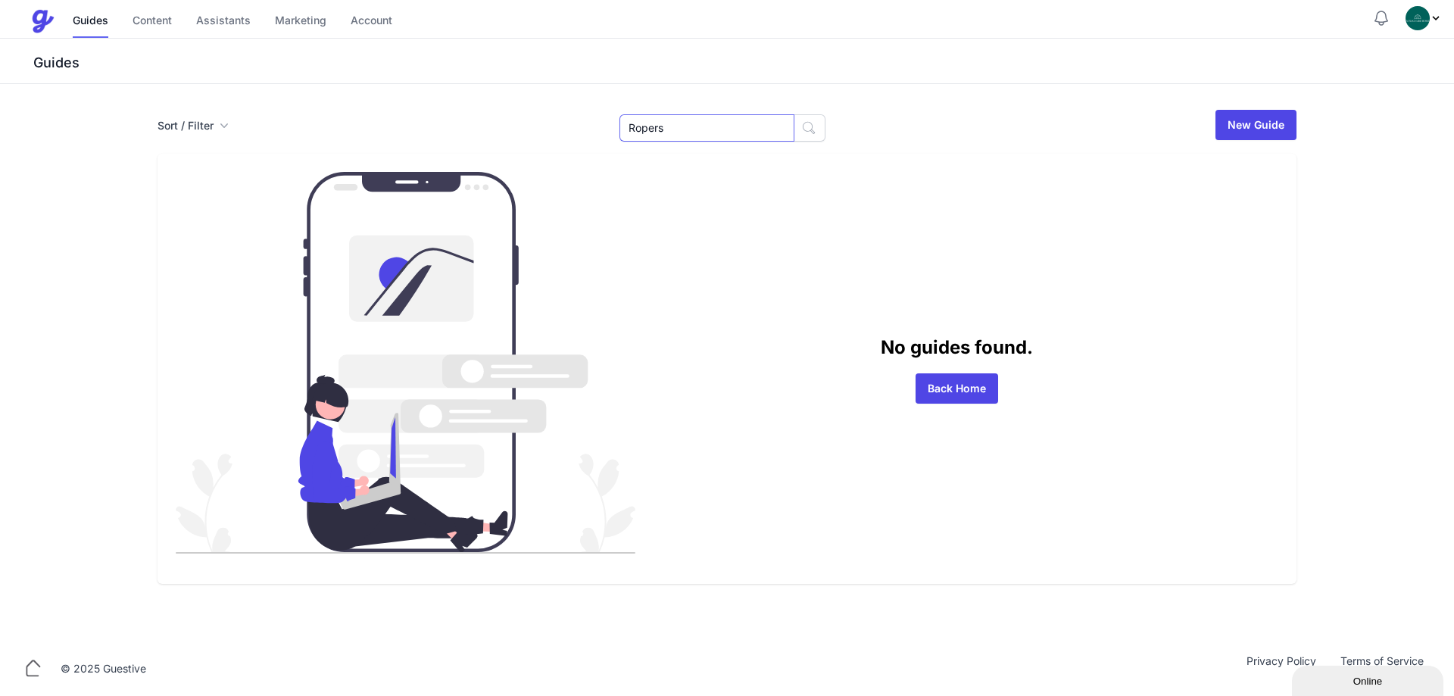
click at [701, 124] on input "Ropers" at bounding box center [706, 127] width 175 height 27
paste input "Oxberry"
type input "Oxberry"
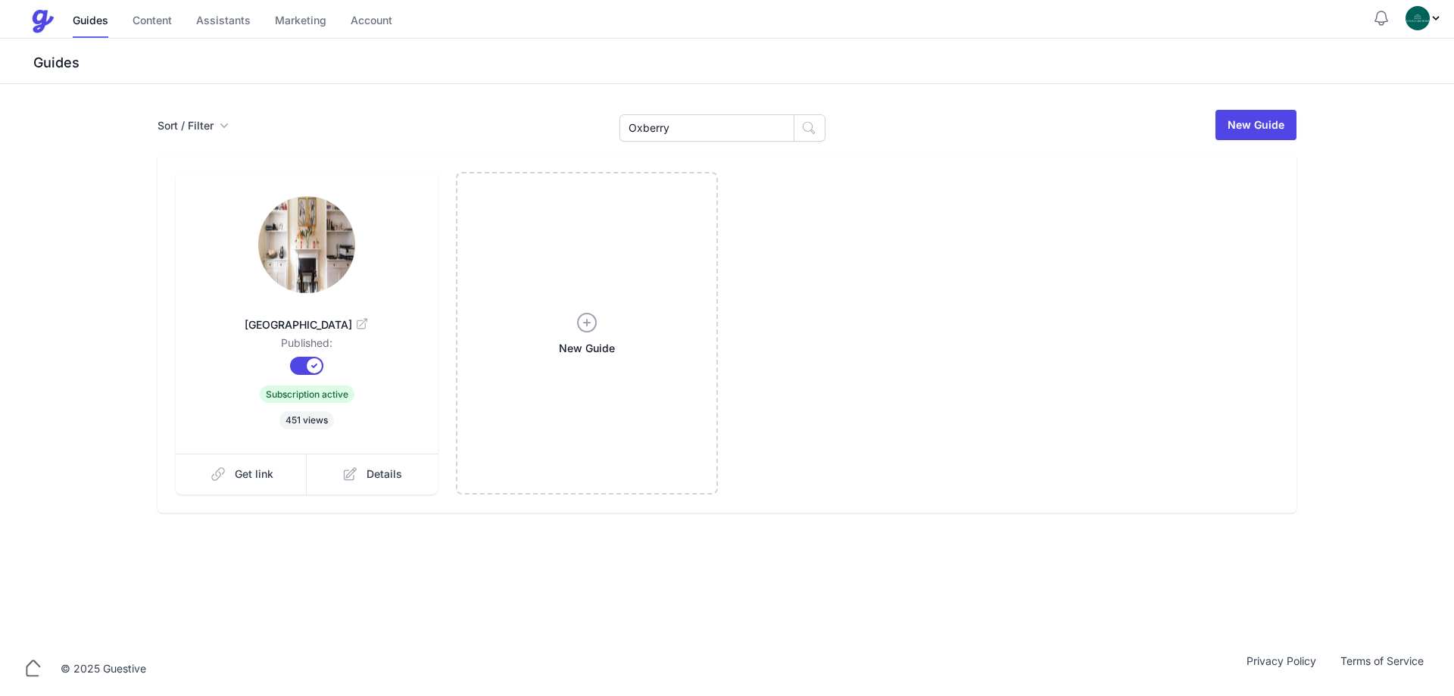
click at [332, 265] on img at bounding box center [306, 244] width 97 height 97
click at [700, 126] on input "Oxberry" at bounding box center [706, 127] width 175 height 27
paste input "Embankment"
type input "Embankment"
